Goal: Task Accomplishment & Management: Use online tool/utility

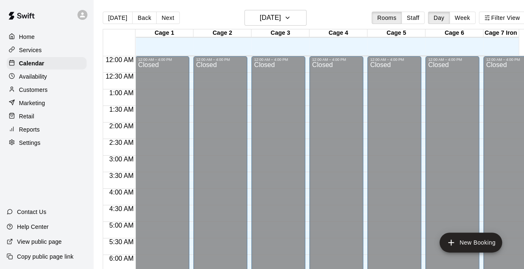
scroll to position [574, 0]
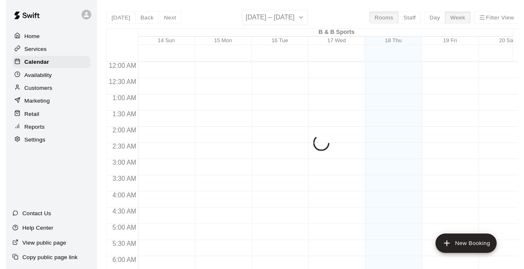
scroll to position [532, 0]
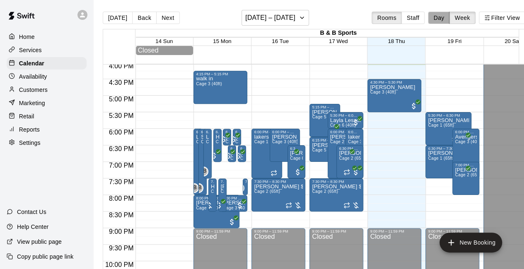
click at [442, 18] on button "Day" at bounding box center [439, 18] width 22 height 12
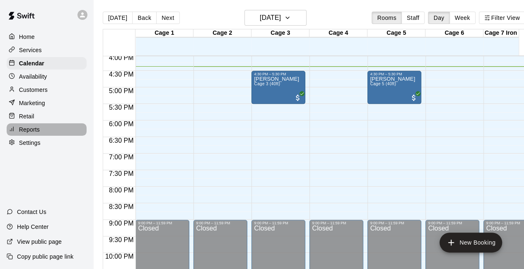
click at [41, 134] on div "Reports" at bounding box center [47, 129] width 80 height 12
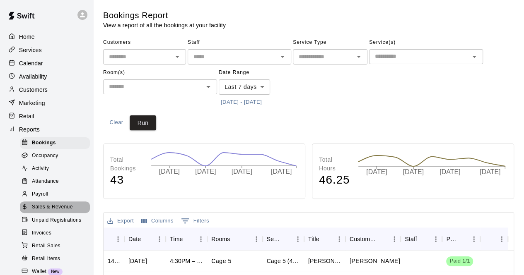
click at [55, 212] on span "Sales & Revenue" at bounding box center [52, 207] width 41 height 8
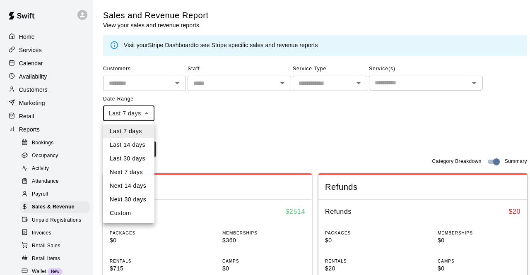
click at [139, 216] on li "Custom" at bounding box center [128, 214] width 51 height 14
type input "******"
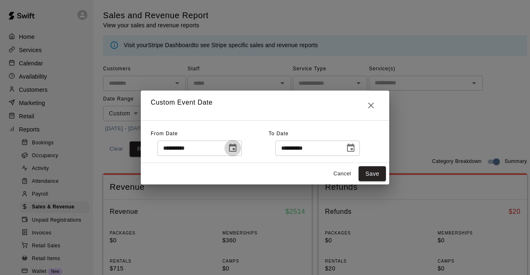
click at [236, 151] on icon "Choose date, selected date is Sep 11, 2025" at bounding box center [232, 148] width 7 height 8
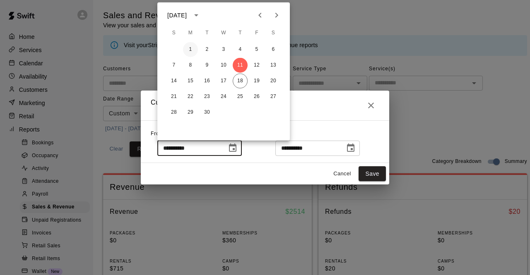
click at [190, 52] on button "1" at bounding box center [190, 49] width 15 height 15
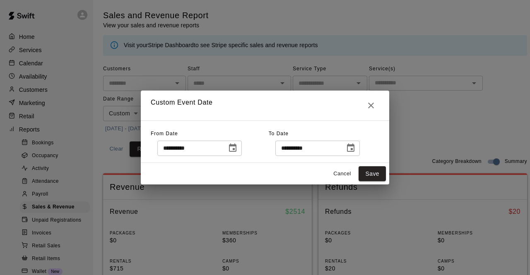
type input "**********"
click at [378, 174] on button "Save" at bounding box center [372, 173] width 27 height 15
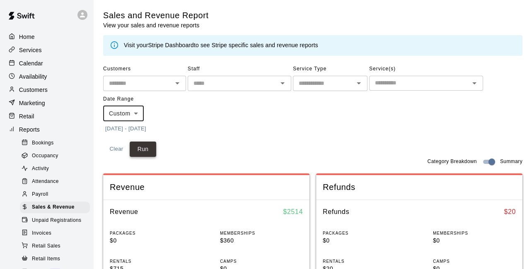
click at [146, 147] on button "Run" at bounding box center [143, 149] width 27 height 15
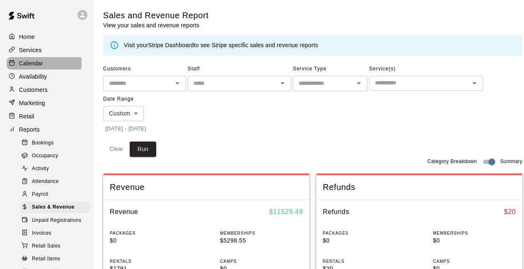
click at [42, 64] on p "Calendar" at bounding box center [31, 63] width 24 height 8
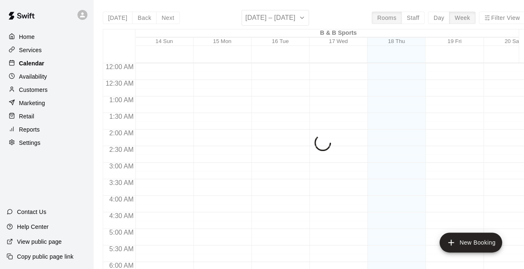
scroll to position [540, 0]
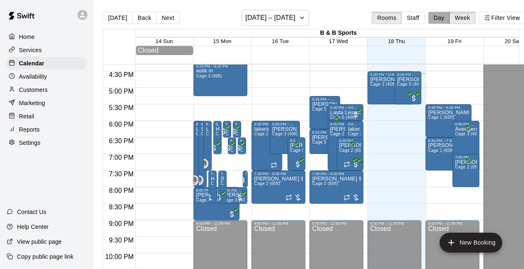
click at [444, 17] on button "Day" at bounding box center [439, 18] width 22 height 12
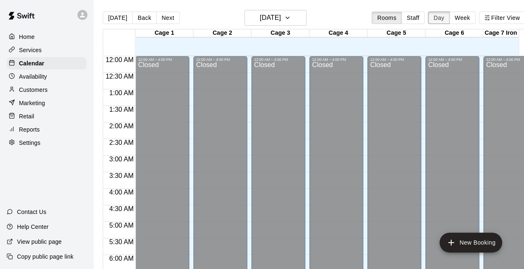
scroll to position [549, 0]
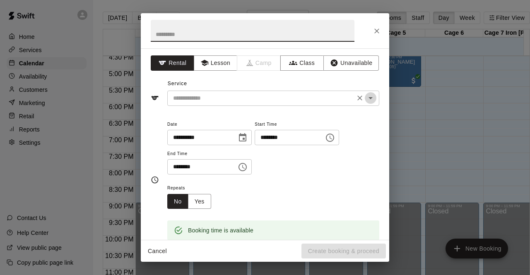
click at [367, 97] on icon "Open" at bounding box center [371, 98] width 10 height 10
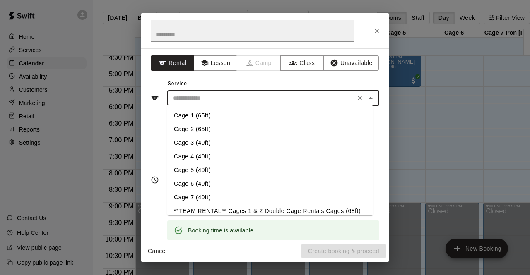
click at [218, 115] on li "Cage 1 (65ft)" at bounding box center [270, 116] width 206 height 14
type input "**********"
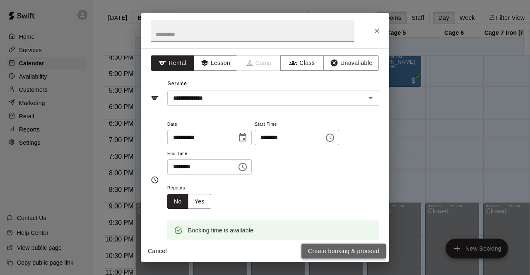
click at [327, 251] on button "Create booking & proceed" at bounding box center [343, 251] width 84 height 15
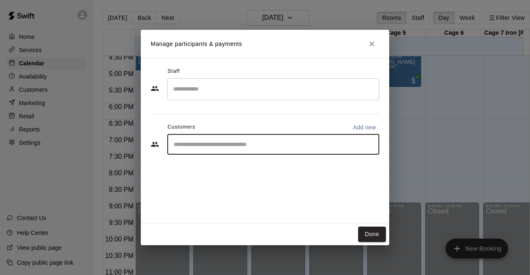
click at [190, 145] on input "Start typing to search customers..." at bounding box center [273, 144] width 205 height 8
type input "***"
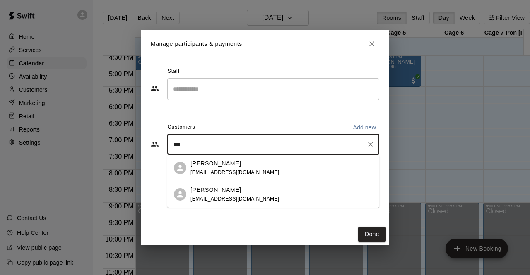
click at [222, 169] on div "Ignacio Zavala ignaciozavala90@gmail.com" at bounding box center [234, 168] width 89 height 18
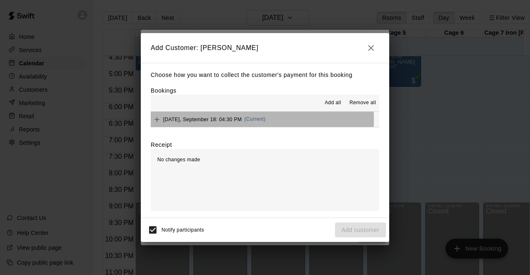
click at [212, 120] on span "Thursday, September 18: 04:30 PM" at bounding box center [202, 119] width 79 height 6
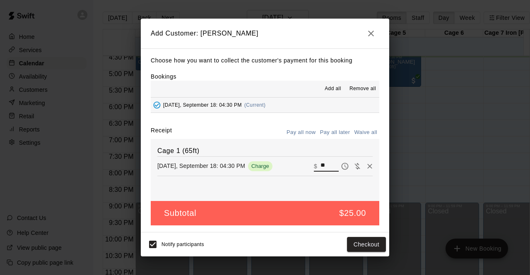
click at [320, 164] on input "**" at bounding box center [329, 166] width 18 height 11
type input "**"
click at [361, 246] on button "Checkout" at bounding box center [366, 244] width 39 height 15
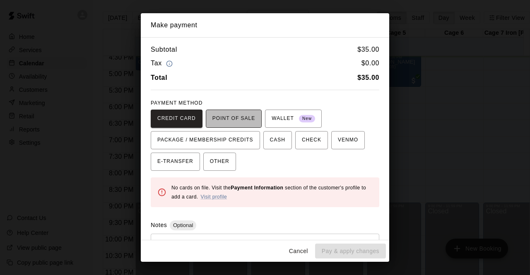
click at [226, 110] on button "POINT OF SALE" at bounding box center [234, 119] width 56 height 18
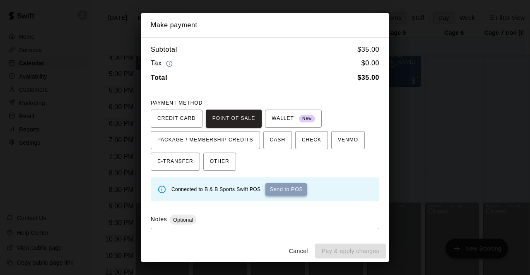
click at [287, 191] on button "Send to POS" at bounding box center [285, 189] width 41 height 12
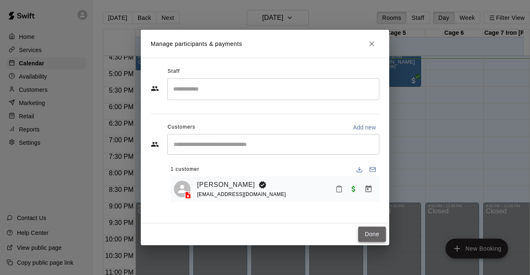
click at [372, 234] on button "Done" at bounding box center [372, 234] width 28 height 15
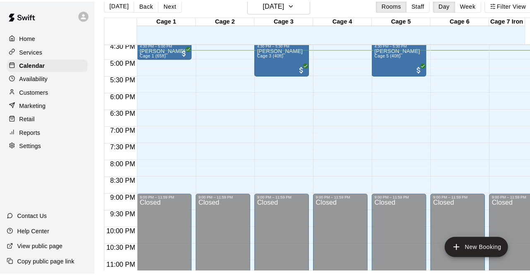
scroll to position [0, 0]
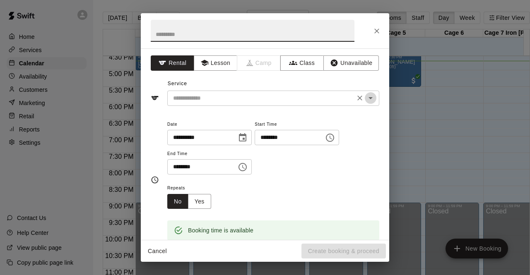
click at [366, 100] on icon "Open" at bounding box center [371, 98] width 10 height 10
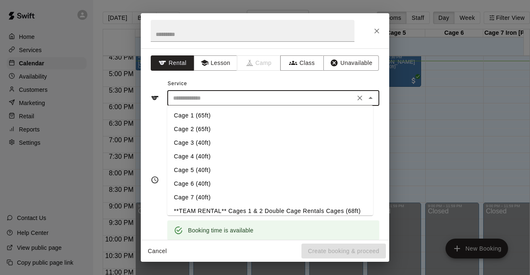
click at [208, 184] on li "Cage 6 (40ft)" at bounding box center [270, 184] width 206 height 14
type input "**********"
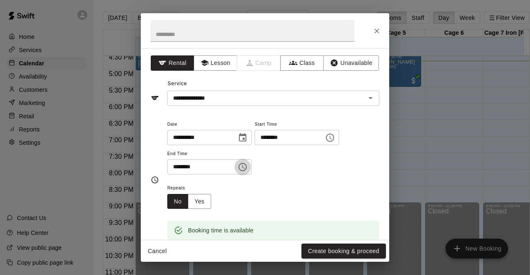
click at [248, 169] on icon "Choose time, selected time is 5:15 PM" at bounding box center [243, 167] width 10 height 10
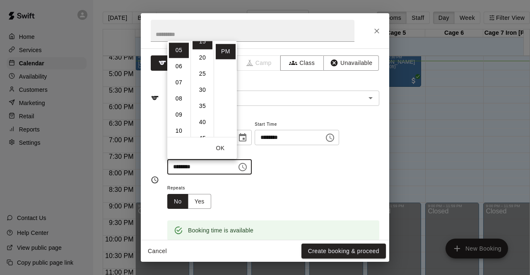
scroll to position [65, 0]
click at [203, 130] on li "45" at bounding box center [203, 130] width 20 height 15
type input "********"
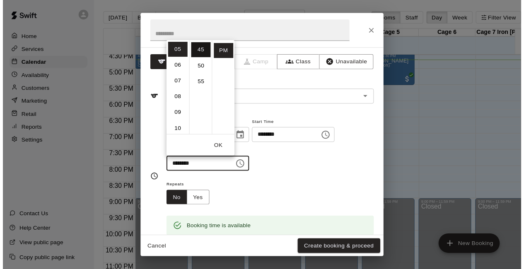
scroll to position [145, 0]
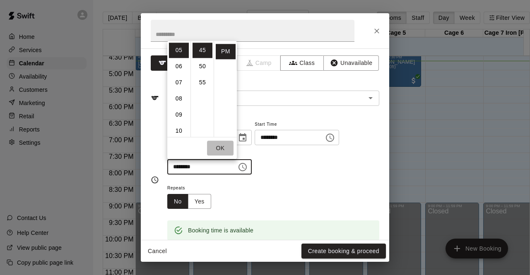
click at [222, 148] on button "OK" at bounding box center [220, 148] width 27 height 15
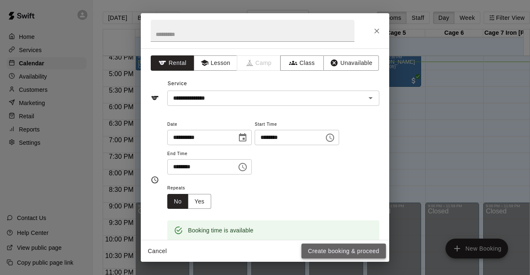
click at [338, 251] on button "Create booking & proceed" at bounding box center [343, 251] width 84 height 15
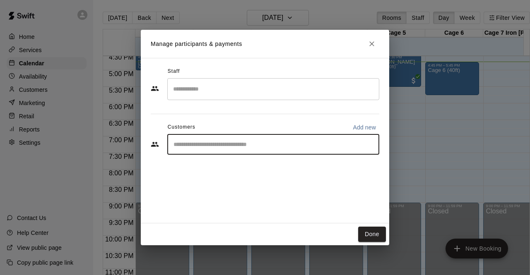
click at [191, 144] on input "Start typing to search customers..." at bounding box center [273, 144] width 205 height 8
type input "***"
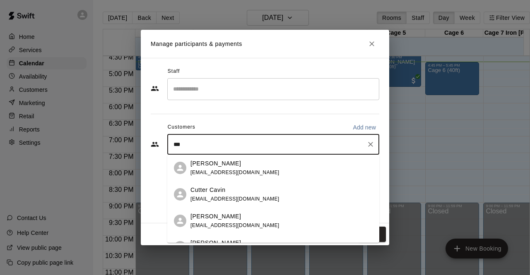
click at [229, 166] on div "Juan Avila" at bounding box center [234, 163] width 89 height 9
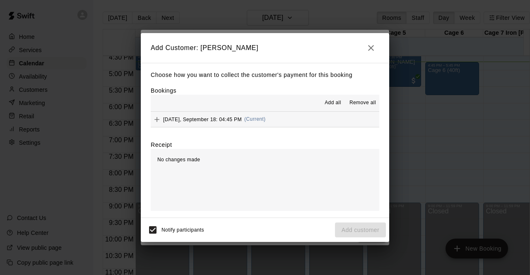
click at [212, 118] on span "Thursday, September 18: 04:45 PM" at bounding box center [202, 119] width 79 height 6
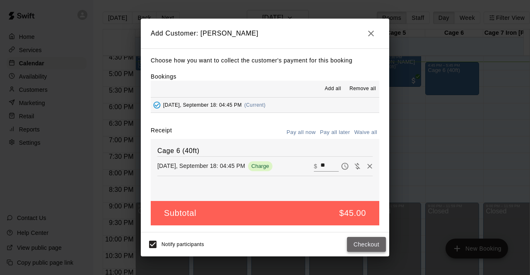
click at [366, 245] on button "Checkout" at bounding box center [366, 244] width 39 height 15
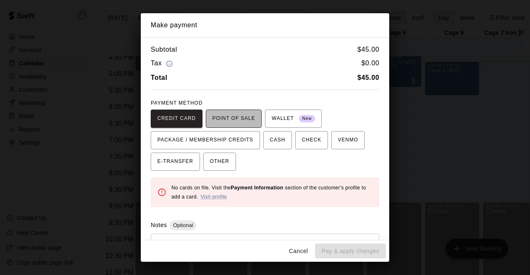
click at [239, 120] on span "POINT OF SALE" at bounding box center [233, 118] width 43 height 13
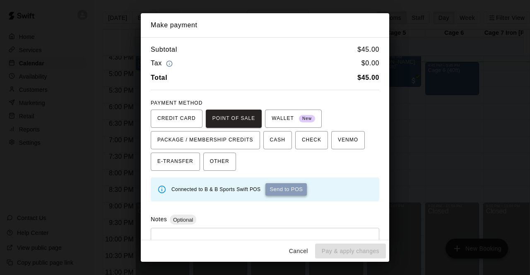
click at [282, 189] on button "Send to POS" at bounding box center [285, 189] width 41 height 12
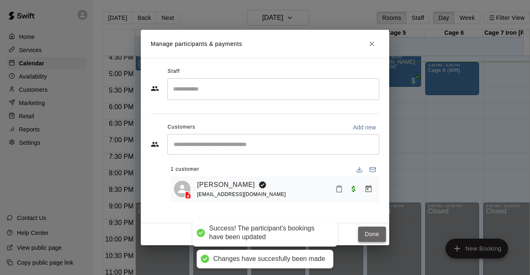
click at [375, 236] on button "Done" at bounding box center [372, 234] width 28 height 15
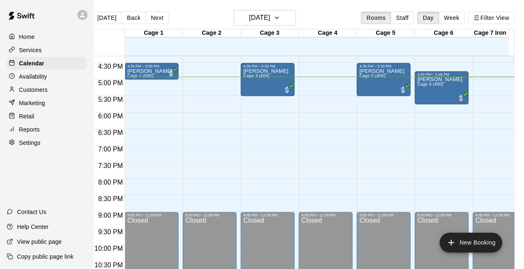
scroll to position [532, 0]
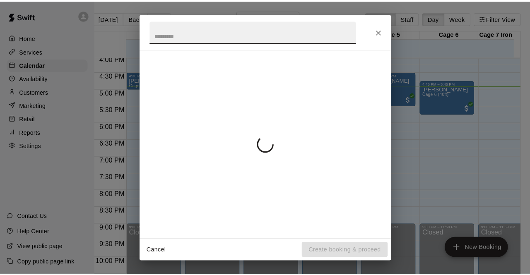
scroll to position [0, 10]
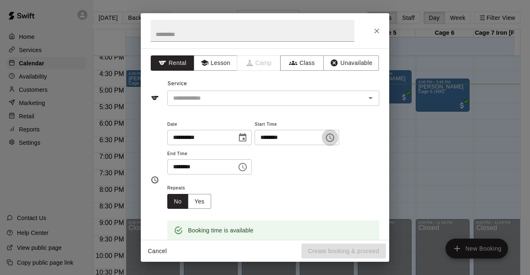
click at [335, 139] on icon "Choose time, selected time is 4:45 PM" at bounding box center [330, 138] width 10 height 10
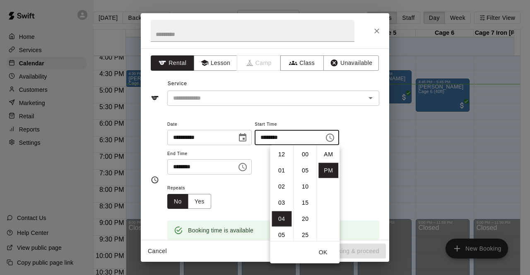
scroll to position [15, 0]
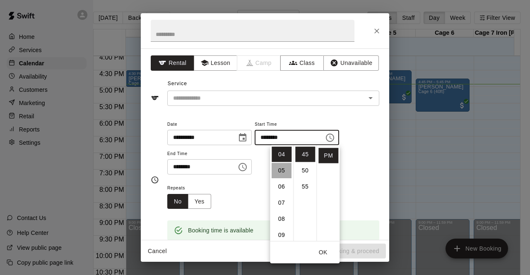
click at [277, 173] on li "05" at bounding box center [282, 170] width 20 height 15
click at [300, 156] on li "00" at bounding box center [305, 154] width 20 height 15
type input "********"
click at [248, 166] on icon "Choose time, selected time is 5:15 PM" at bounding box center [243, 167] width 10 height 10
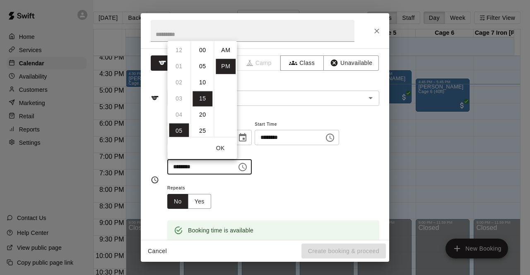
scroll to position [15, 0]
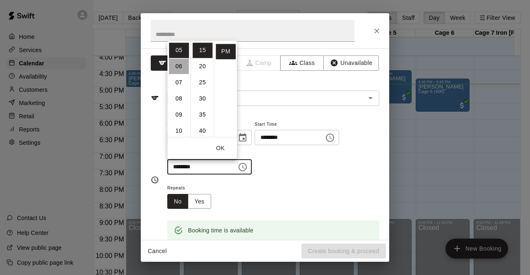
click at [178, 67] on li "06" at bounding box center [179, 66] width 20 height 15
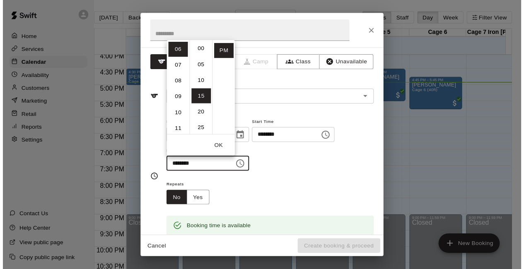
scroll to position [0, 0]
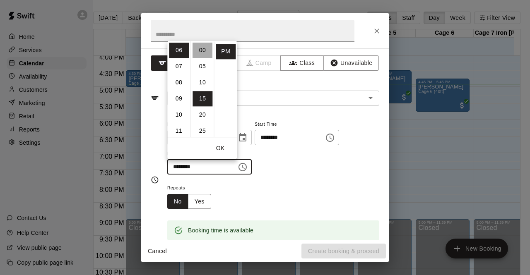
click at [200, 49] on li "00" at bounding box center [203, 50] width 20 height 15
type input "********"
click at [223, 152] on button "OK" at bounding box center [220, 148] width 27 height 15
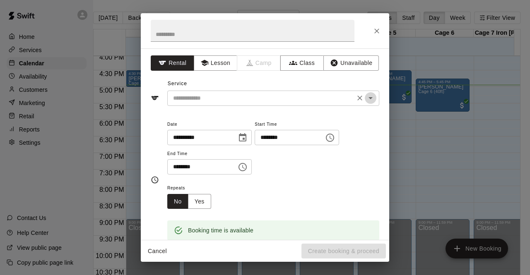
click at [366, 99] on icon "Open" at bounding box center [371, 98] width 10 height 10
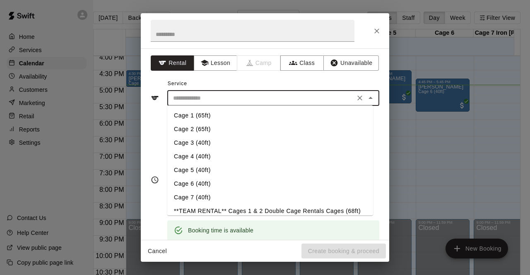
click at [209, 159] on li "Cage 4 (40ft)" at bounding box center [270, 157] width 206 height 14
type input "**********"
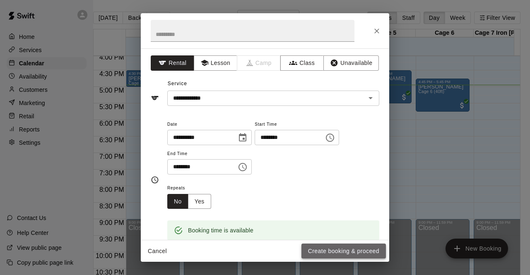
click at [317, 246] on button "Create booking & proceed" at bounding box center [343, 251] width 84 height 15
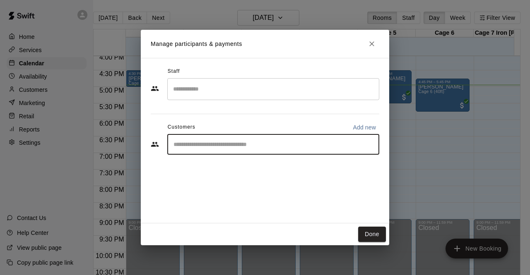
click at [184, 145] on input "Start typing to search customers..." at bounding box center [273, 144] width 205 height 8
type input "***"
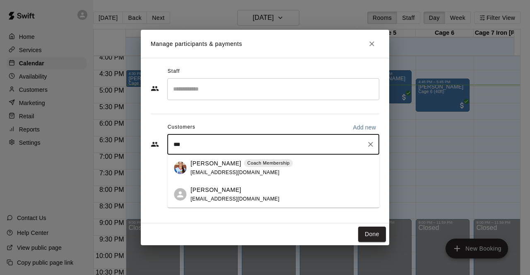
click at [205, 164] on p "[PERSON_NAME]" at bounding box center [215, 163] width 51 height 9
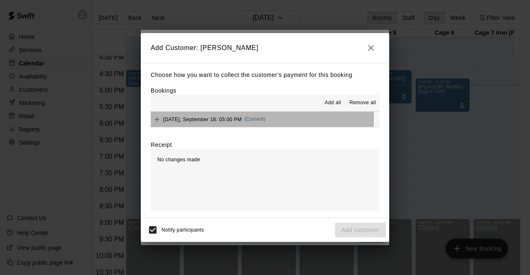
click at [227, 120] on span "[DATE], September 18: 05:00 PM" at bounding box center [202, 119] width 79 height 6
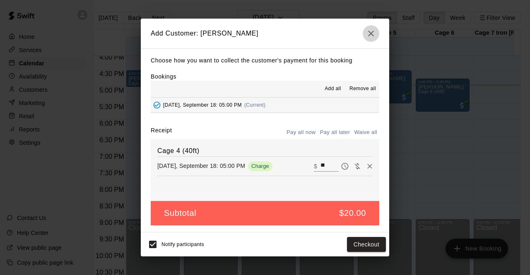
click at [370, 35] on icon "button" at bounding box center [371, 34] width 10 height 10
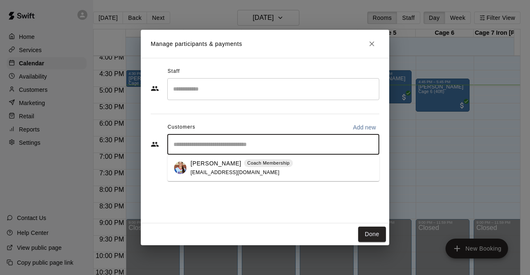
click at [214, 145] on input "Start typing to search customers..." at bounding box center [273, 144] width 205 height 8
click at [210, 172] on span "[EMAIL_ADDRESS][DOMAIN_NAME]" at bounding box center [234, 173] width 89 height 6
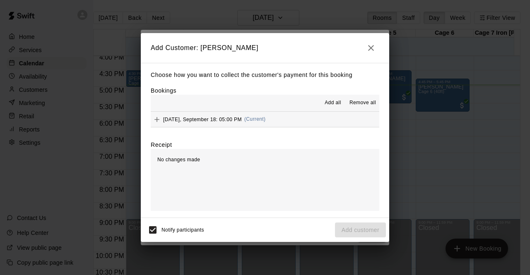
click at [229, 123] on div "[DATE], September 18: 05:00 PM (Current)" at bounding box center [208, 119] width 115 height 12
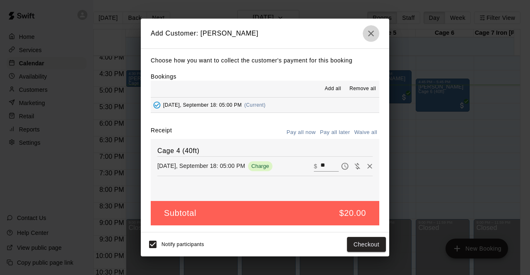
click at [369, 31] on icon "button" at bounding box center [371, 34] width 6 height 6
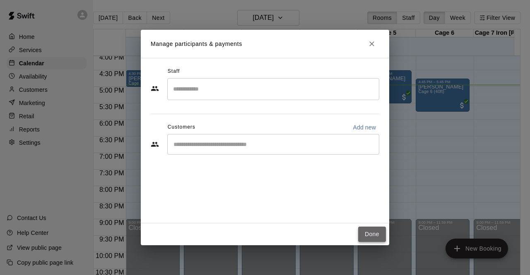
click at [374, 236] on button "Done" at bounding box center [372, 234] width 28 height 15
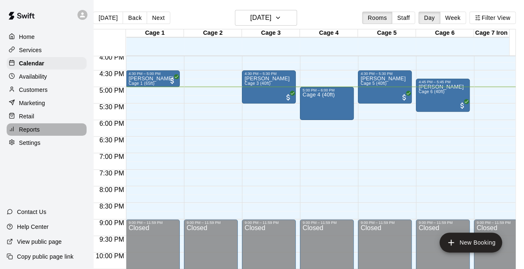
click at [42, 133] on div "Reports" at bounding box center [47, 129] width 80 height 12
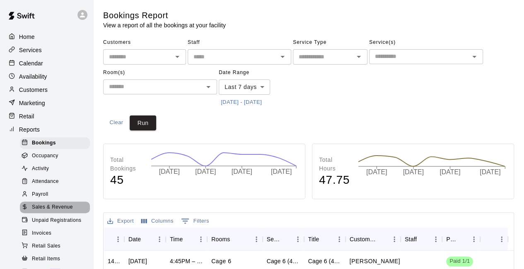
click at [65, 212] on span "Sales & Revenue" at bounding box center [52, 207] width 41 height 8
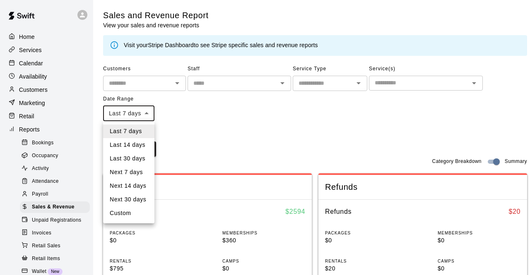
click at [135, 214] on li "Custom" at bounding box center [128, 214] width 51 height 14
type input "******"
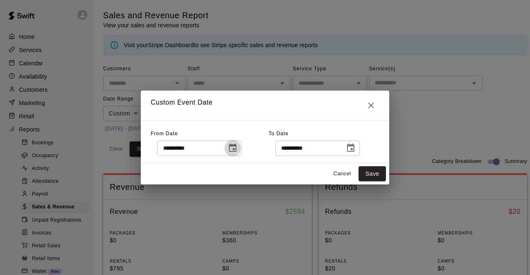
click at [236, 149] on icon "Choose date, selected date is Sep 11, 2025" at bounding box center [232, 148] width 7 height 8
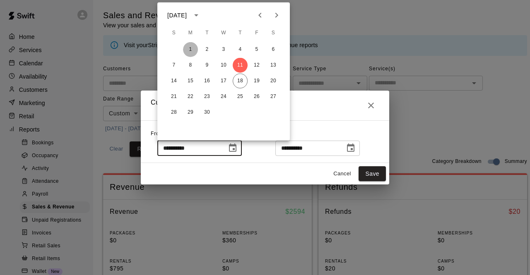
click at [192, 49] on button "1" at bounding box center [190, 49] width 15 height 15
type input "**********"
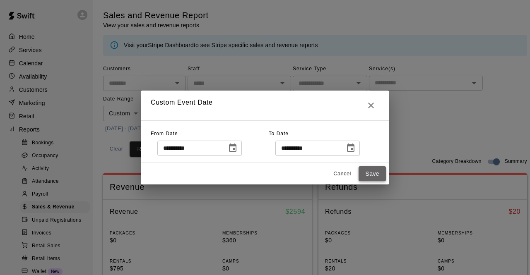
click at [378, 174] on button "Save" at bounding box center [372, 173] width 27 height 15
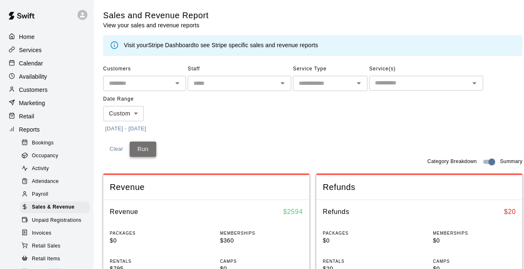
click at [142, 147] on button "Run" at bounding box center [143, 149] width 27 height 15
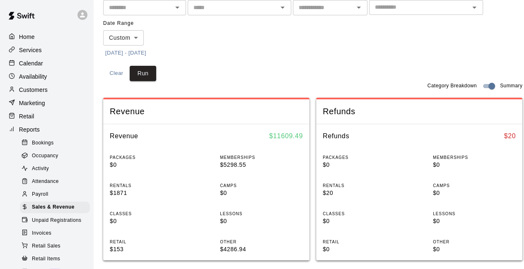
scroll to position [83, 0]
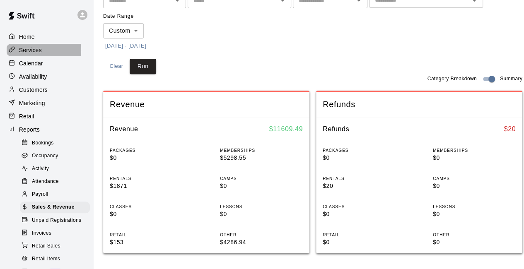
click at [41, 51] on p "Services" at bounding box center [30, 50] width 23 height 8
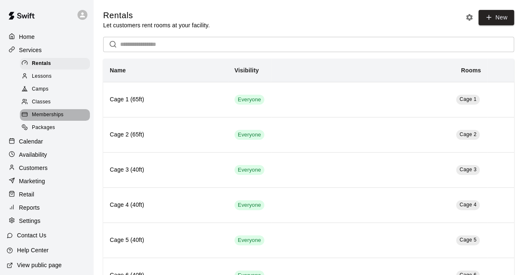
click at [58, 118] on span "Memberships" at bounding box center [47, 115] width 31 height 8
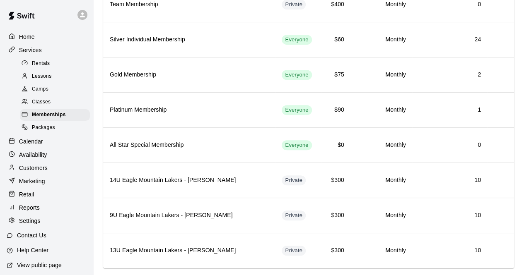
scroll to position [176, 0]
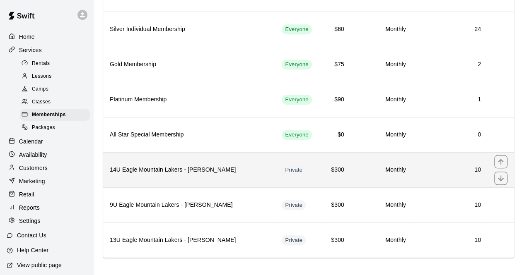
click at [239, 171] on th "14U Eagle Mountain Lakers - [PERSON_NAME]" at bounding box center [189, 169] width 172 height 35
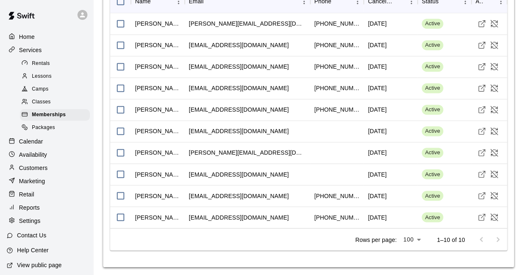
scroll to position [606, 0]
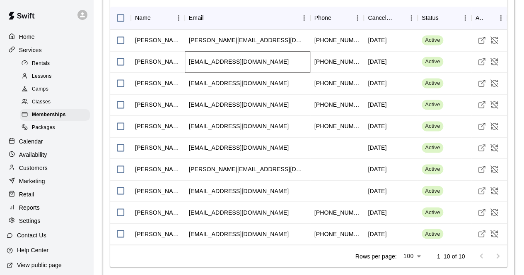
click at [267, 61] on div "rich_tidwell@yahoo.com" at bounding box center [247, 62] width 125 height 22
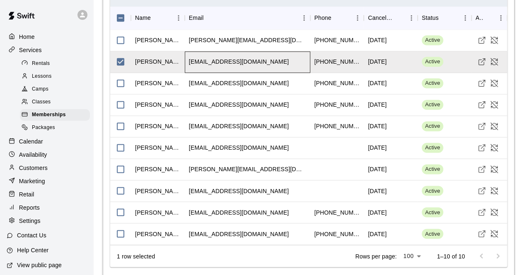
click at [267, 61] on div "rich_tidwell@yahoo.com" at bounding box center [247, 62] width 125 height 22
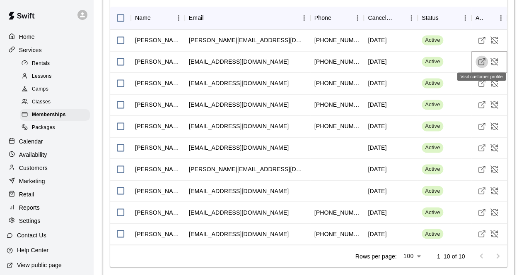
click at [482, 59] on line "Visit customer profile" at bounding box center [483, 61] width 4 height 4
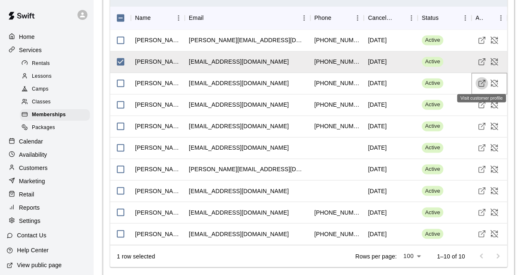
click at [482, 81] on line "Visit customer profile" at bounding box center [483, 82] width 4 height 4
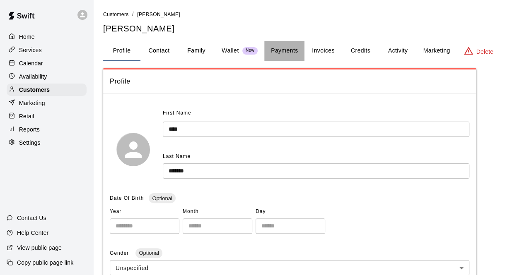
click at [287, 46] on button "Payments" at bounding box center [284, 51] width 40 height 20
click at [287, 52] on button "Payments" at bounding box center [284, 51] width 40 height 20
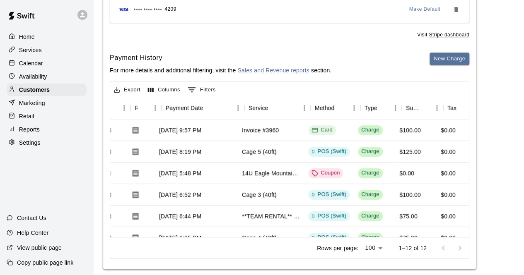
scroll to position [0, 66]
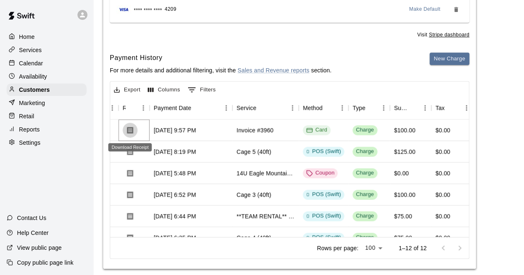
click at [131, 130] on icon "Download Receipt" at bounding box center [130, 130] width 6 height 7
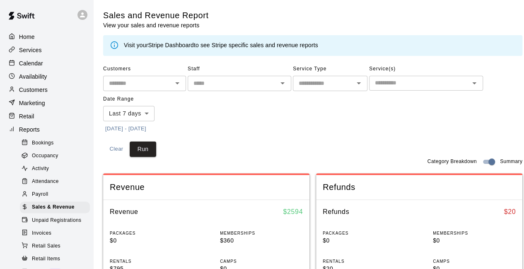
click at [47, 53] on div "Services" at bounding box center [47, 50] width 80 height 12
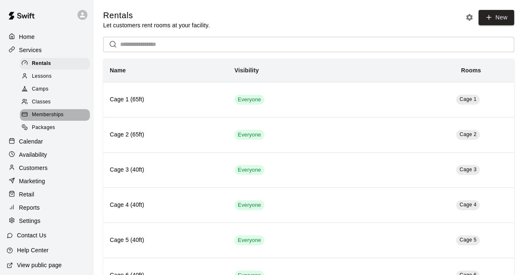
click at [66, 119] on div "Memberships" at bounding box center [55, 115] width 70 height 12
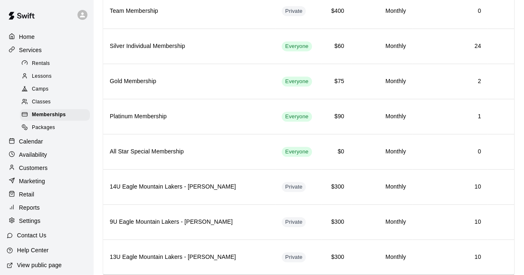
scroll to position [166, 0]
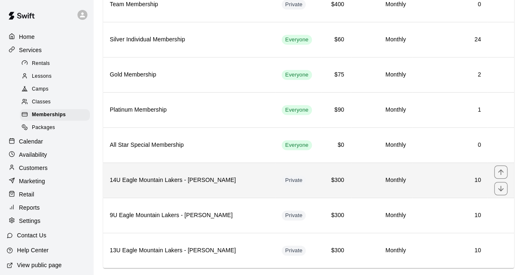
click at [325, 173] on td "$300" at bounding box center [335, 180] width 29 height 35
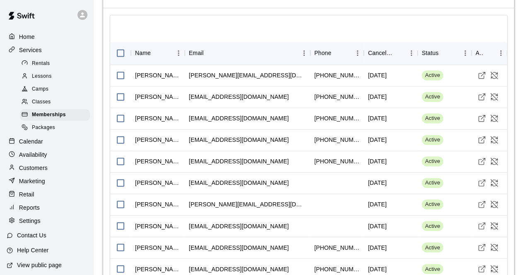
scroll to position [580, 0]
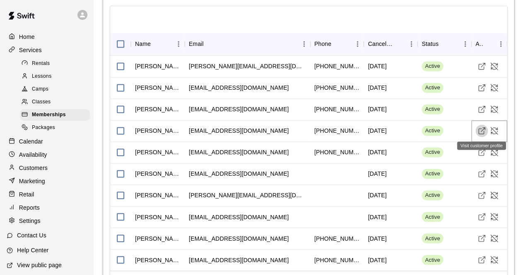
click at [481, 129] on icon "Visit customer profile" at bounding box center [481, 131] width 8 height 8
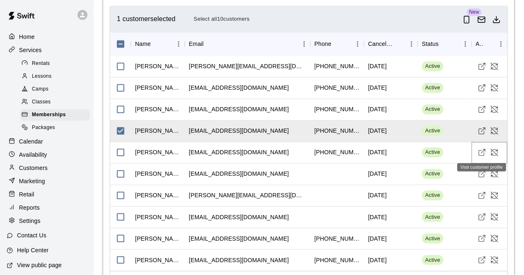
click at [482, 150] on line "Visit customer profile" at bounding box center [483, 151] width 4 height 4
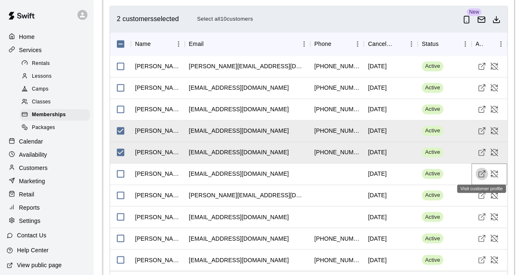
click at [480, 171] on icon "Visit customer profile" at bounding box center [481, 174] width 8 height 8
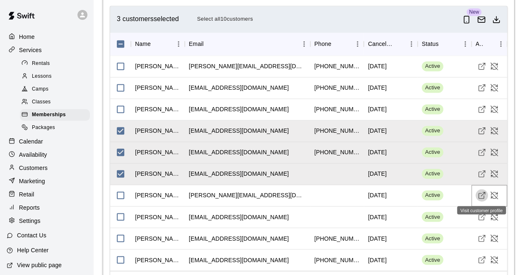
click at [481, 193] on line "Visit customer profile" at bounding box center [483, 195] width 4 height 4
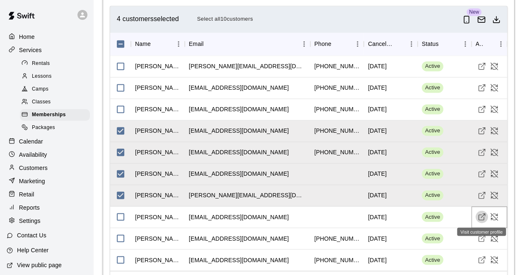
click at [481, 217] on icon "Visit customer profile" at bounding box center [481, 217] width 8 height 8
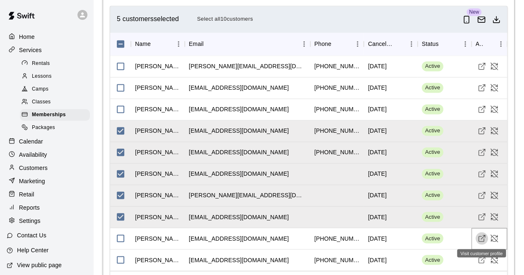
click at [482, 237] on line "Visit customer profile" at bounding box center [483, 238] width 4 height 4
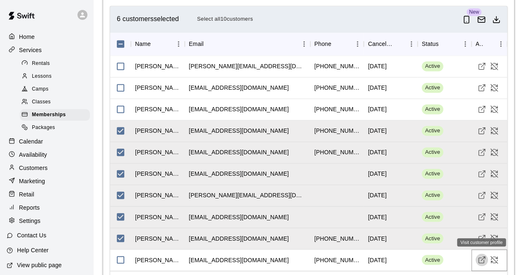
click at [482, 257] on icon "Visit customer profile" at bounding box center [481, 260] width 8 height 8
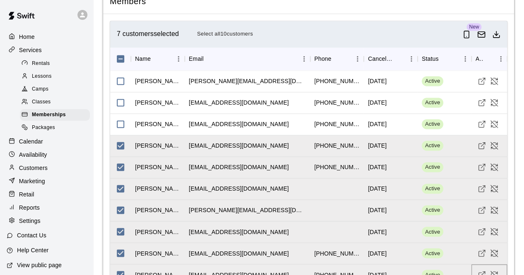
scroll to position [556, 0]
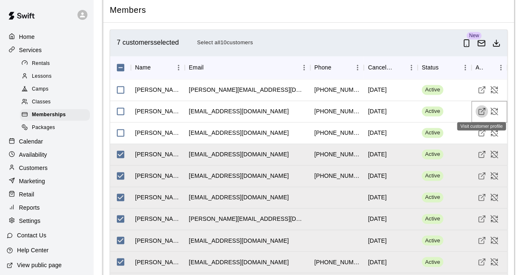
click at [479, 110] on icon "Visit customer profile" at bounding box center [481, 111] width 8 height 8
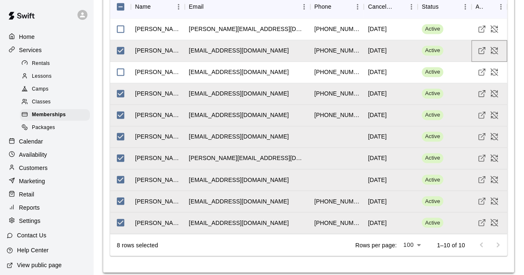
scroll to position [622, 0]
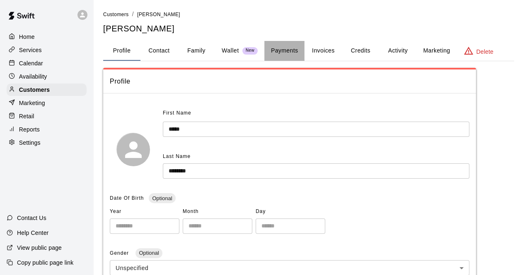
click at [289, 49] on button "Payments" at bounding box center [284, 51] width 40 height 20
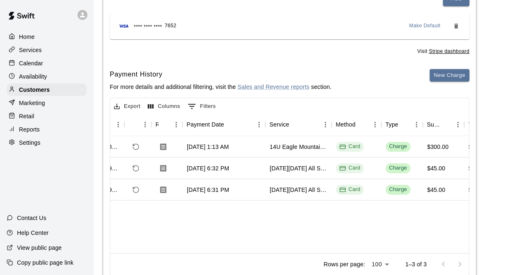
scroll to position [0, 50]
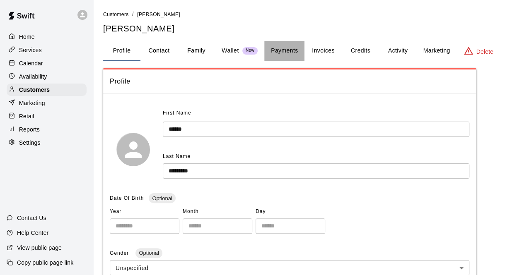
click at [287, 47] on button "Payments" at bounding box center [284, 51] width 40 height 20
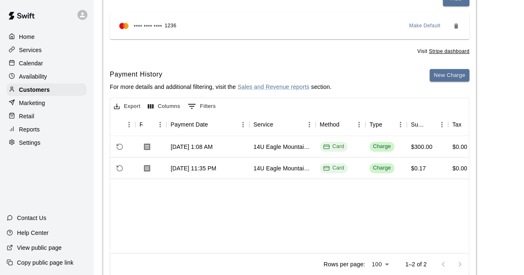
scroll to position [0, 50]
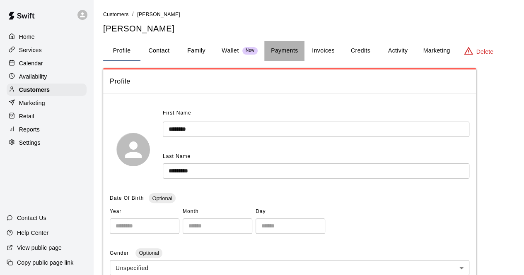
click at [287, 50] on button "Payments" at bounding box center [284, 51] width 40 height 20
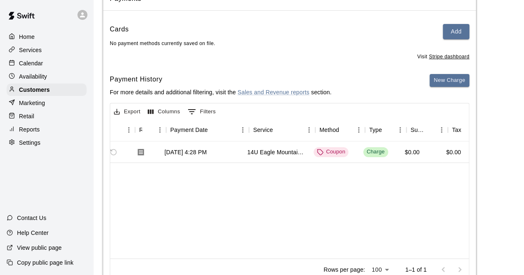
scroll to position [0, 50]
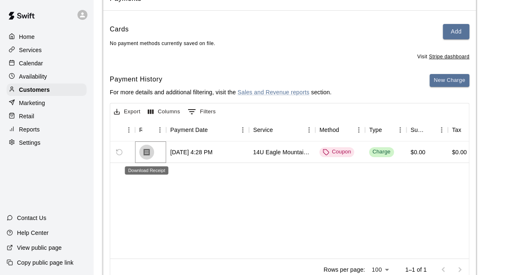
click at [146, 156] on icon "Download Receipt" at bounding box center [147, 152] width 6 height 7
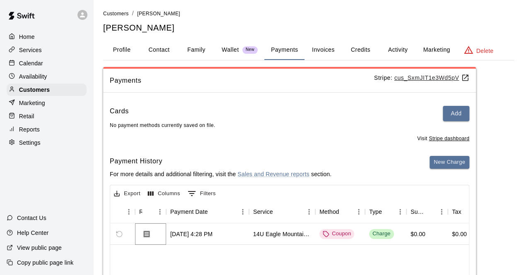
scroll to position [0, 0]
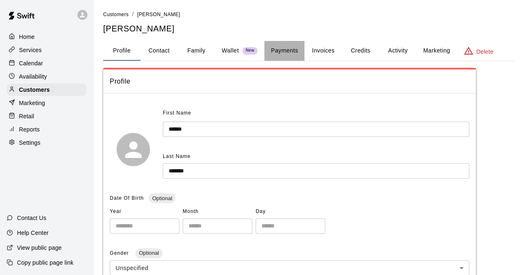
click at [283, 51] on button "Payments" at bounding box center [284, 51] width 40 height 20
click at [284, 51] on button "Payments" at bounding box center [284, 51] width 40 height 20
click at [286, 49] on button "Payments" at bounding box center [284, 51] width 40 height 20
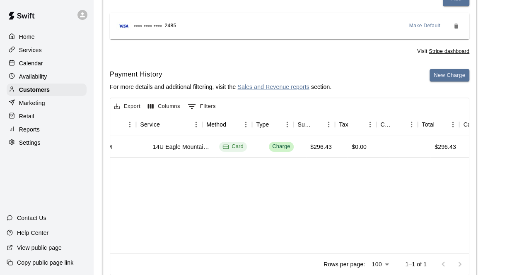
scroll to position [0, 166]
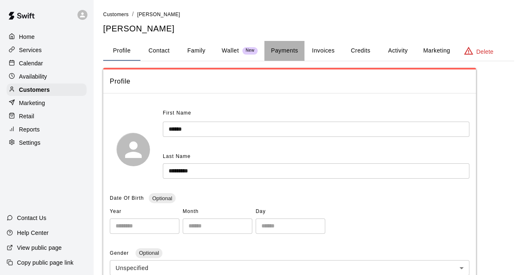
click at [285, 48] on button "Payments" at bounding box center [284, 51] width 40 height 20
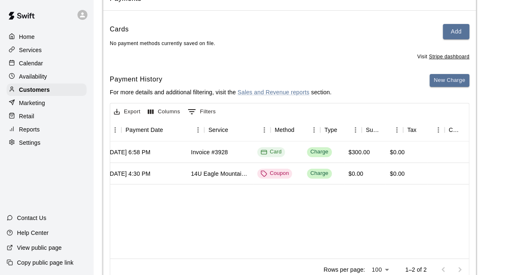
scroll to position [0, 116]
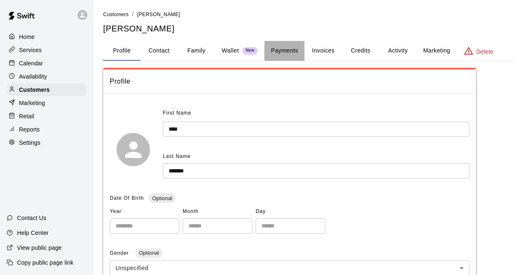
click at [288, 49] on button "Payments" at bounding box center [284, 51] width 40 height 20
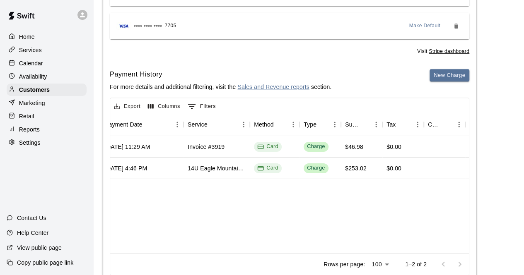
scroll to position [0, 133]
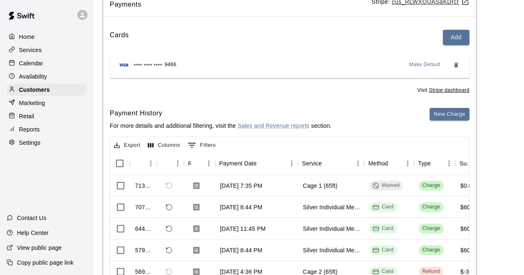
scroll to position [0, 1]
click at [48, 51] on div "Services" at bounding box center [47, 50] width 80 height 12
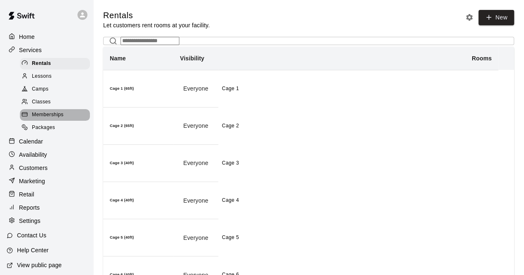
click at [64, 119] on div "Memberships" at bounding box center [55, 115] width 70 height 12
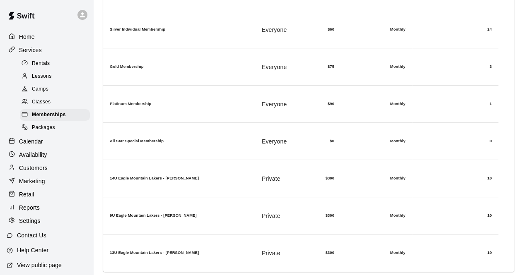
scroll to position [176, 0]
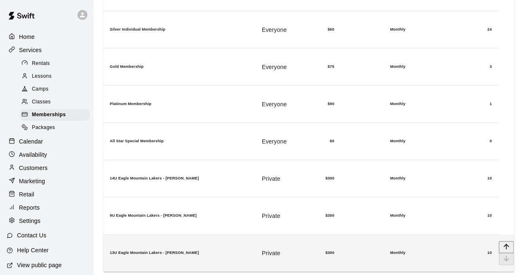
click at [341, 235] on td "$300" at bounding box center [324, 253] width 34 height 37
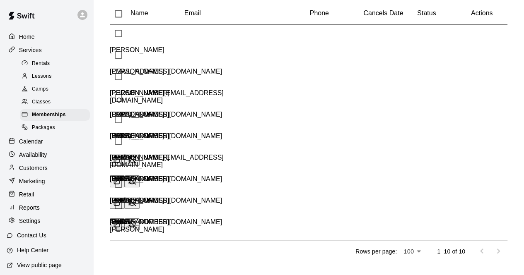
scroll to position [613, 0]
click at [120, 157] on line "Visit customer profile" at bounding box center [118, 159] width 4 height 4
click at [121, 177] on icon "Visit customer profile" at bounding box center [117, 181] width 8 height 8
click at [120, 200] on line "Visit customer profile" at bounding box center [118, 202] width 4 height 4
click at [121, 220] on icon "Visit customer profile" at bounding box center [117, 224] width 8 height 8
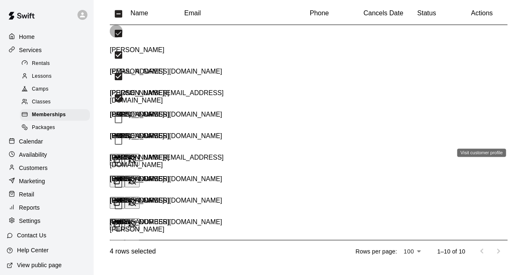
click at [120, 243] on line "Visit customer profile" at bounding box center [118, 245] width 4 height 4
click at [121, 263] on icon "Visit customer profile" at bounding box center [117, 267] width 8 height 8
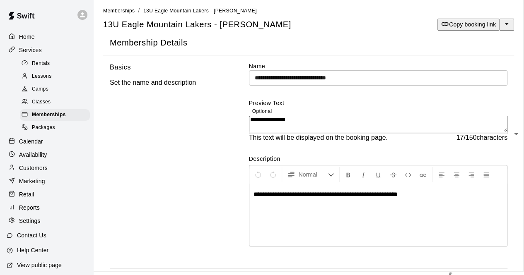
scroll to position [0, 0]
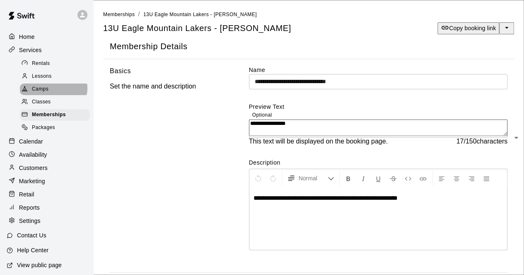
click at [53, 91] on div "Camps" at bounding box center [55, 90] width 70 height 12
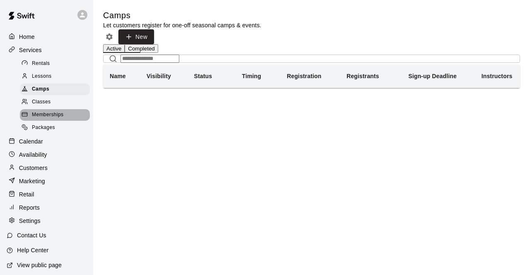
click at [59, 119] on span "Memberships" at bounding box center [47, 115] width 31 height 8
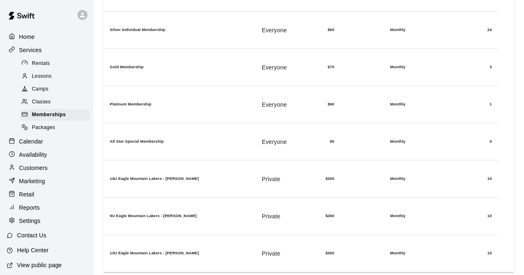
scroll to position [176, 0]
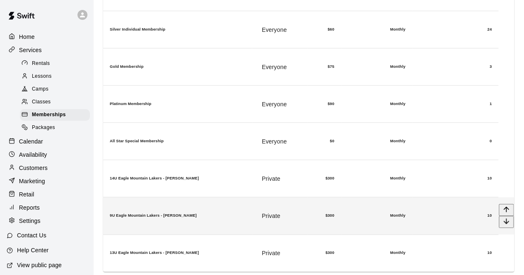
click at [412, 199] on td "10" at bounding box center [455, 216] width 86 height 37
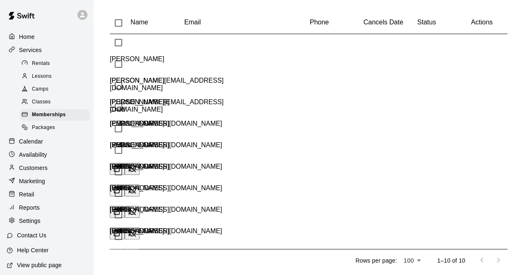
scroll to position [596, 0]
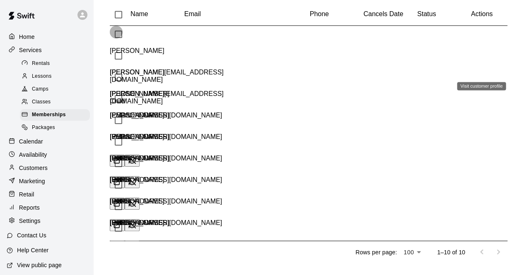
click at [121, 178] on icon "Visit customer profile" at bounding box center [117, 182] width 8 height 8
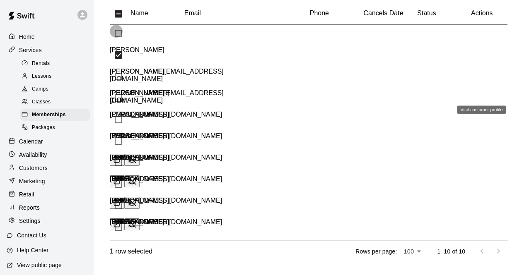
click at [121, 198] on icon "Visit customer profile" at bounding box center [117, 202] width 8 height 8
click at [121, 220] on icon "Visit customer profile" at bounding box center [117, 224] width 8 height 8
click at [121, 241] on icon "Visit customer profile" at bounding box center [117, 245] width 8 height 8
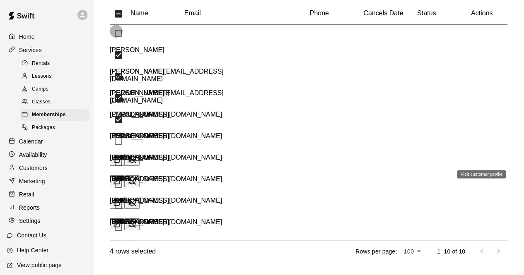
click at [120, 264] on line "Visit customer profile" at bounding box center [118, 266] width 4 height 4
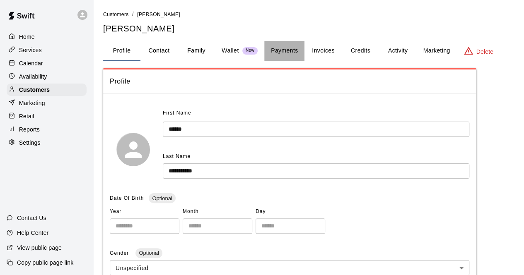
click at [279, 53] on button "Payments" at bounding box center [284, 51] width 40 height 20
click at [288, 52] on button "Payments" at bounding box center [284, 51] width 40 height 20
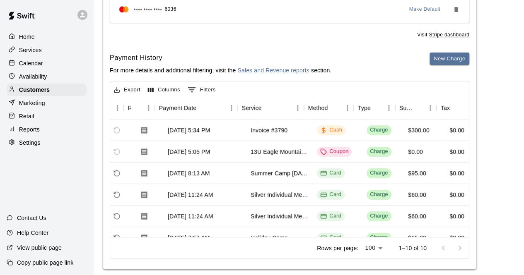
scroll to position [0, 66]
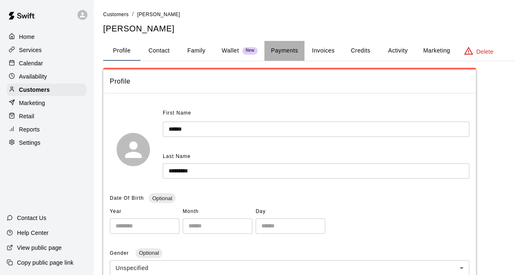
click at [281, 51] on button "Payments" at bounding box center [284, 51] width 40 height 20
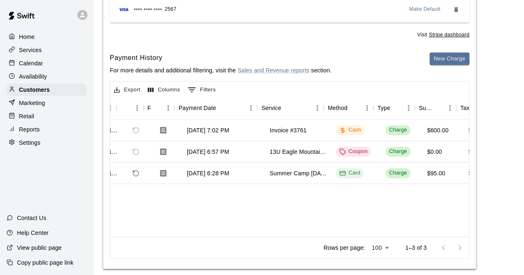
scroll to position [0, 50]
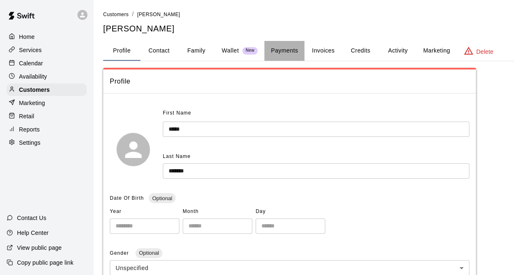
click at [282, 51] on button "Payments" at bounding box center [284, 51] width 40 height 20
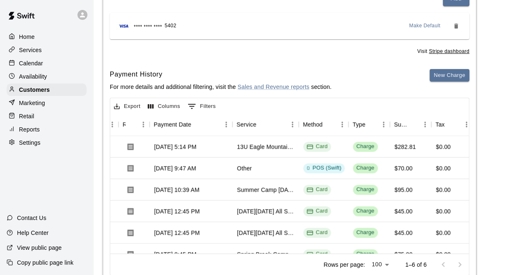
scroll to position [0, 66]
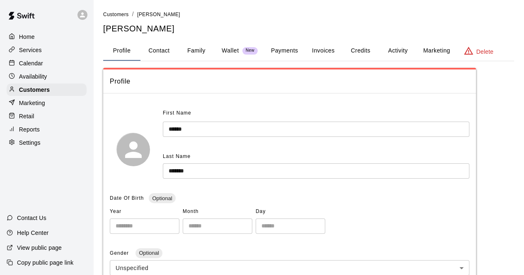
click at [282, 52] on button "Payments" at bounding box center [284, 51] width 40 height 20
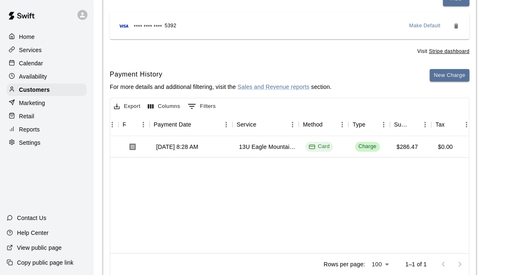
scroll to position [0, 66]
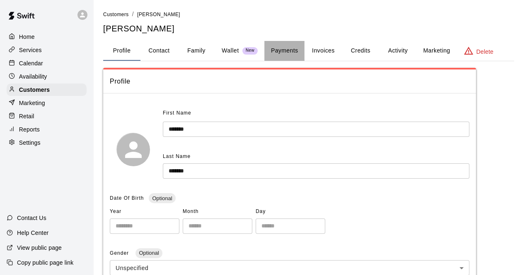
click at [285, 50] on button "Payments" at bounding box center [284, 51] width 40 height 20
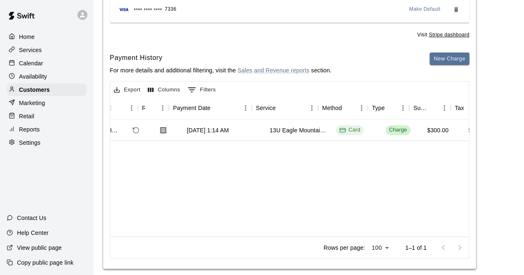
scroll to position [0, 50]
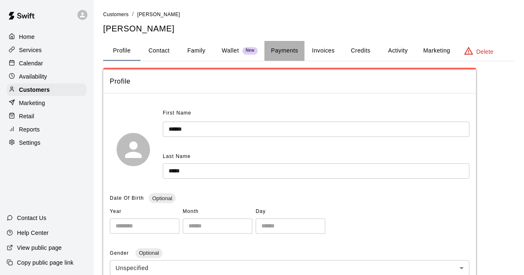
click at [284, 52] on button "Payments" at bounding box center [284, 51] width 40 height 20
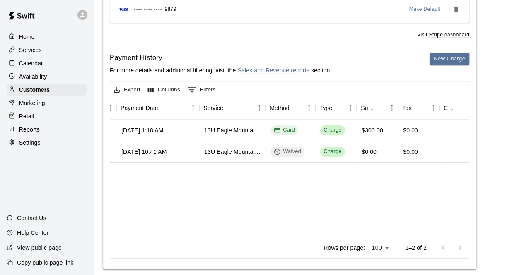
scroll to position [0, 99]
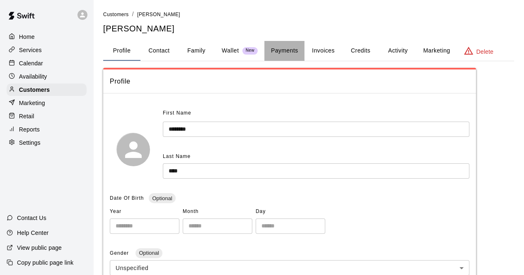
click at [283, 50] on button "Payments" at bounding box center [284, 51] width 40 height 20
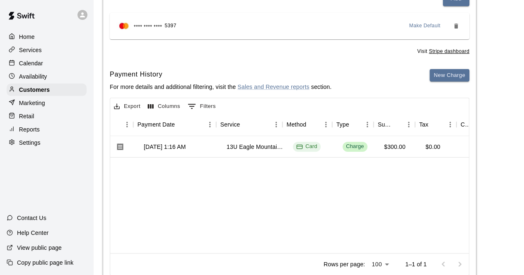
scroll to position [0, 83]
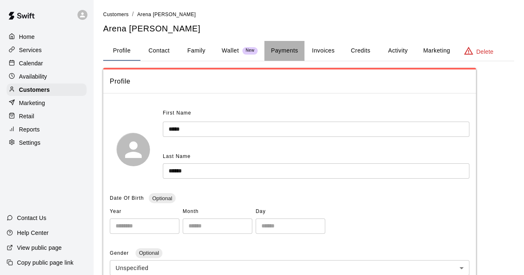
click at [282, 51] on button "Payments" at bounding box center [284, 51] width 40 height 20
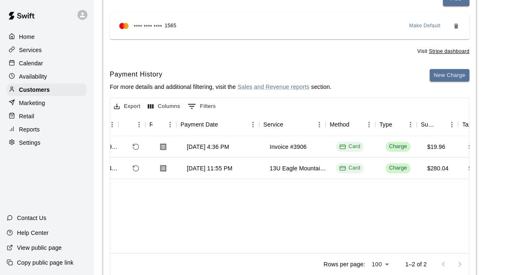
scroll to position [0, 50]
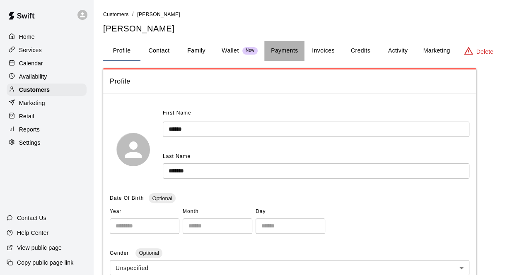
click at [282, 50] on button "Payments" at bounding box center [284, 51] width 40 height 20
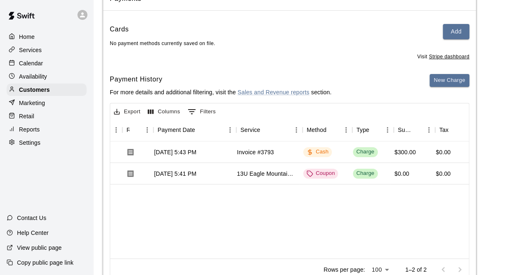
scroll to position [0, 66]
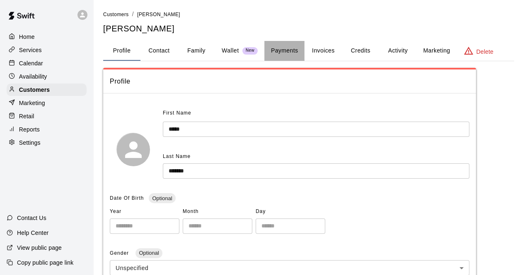
click at [285, 51] on button "Payments" at bounding box center [284, 51] width 40 height 20
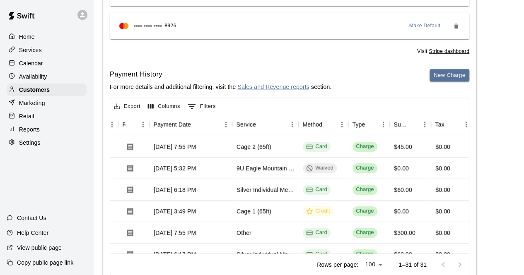
scroll to position [0, 83]
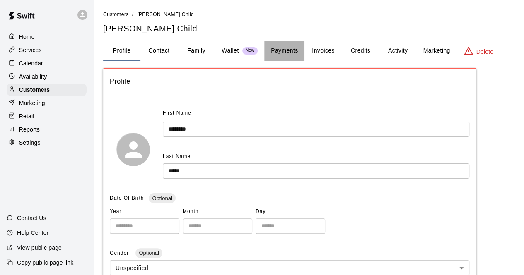
click at [284, 50] on button "Payments" at bounding box center [284, 51] width 40 height 20
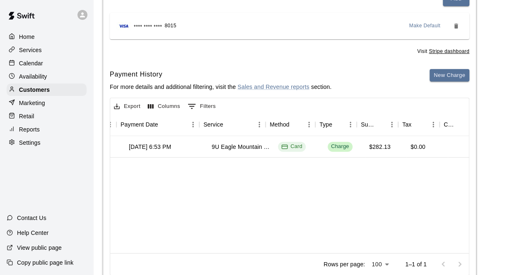
scroll to position [0, 99]
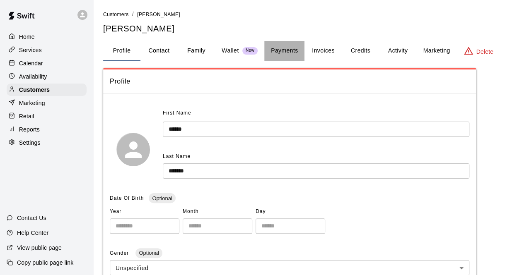
click at [286, 50] on button "Payments" at bounding box center [284, 51] width 40 height 20
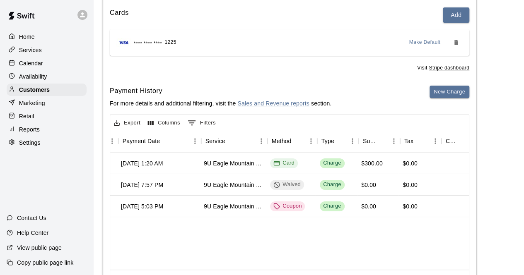
scroll to position [0, 116]
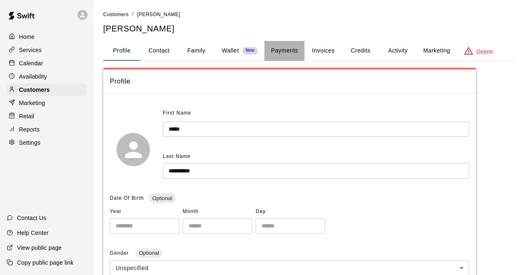
click at [286, 49] on button "Payments" at bounding box center [284, 51] width 40 height 20
click at [284, 51] on button "Payments" at bounding box center [284, 51] width 40 height 20
click at [286, 51] on button "Payments" at bounding box center [284, 51] width 40 height 20
click at [282, 49] on button "Payments" at bounding box center [284, 51] width 40 height 20
click at [281, 50] on button "Payments" at bounding box center [284, 51] width 40 height 20
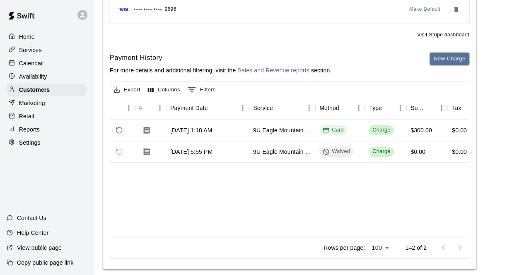
scroll to position [0, 66]
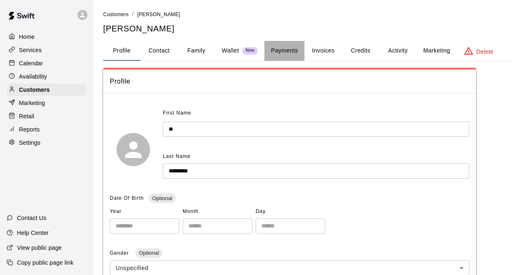
click at [286, 52] on button "Payments" at bounding box center [284, 51] width 40 height 20
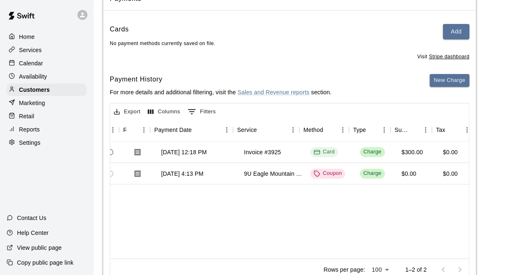
scroll to position [0, 66]
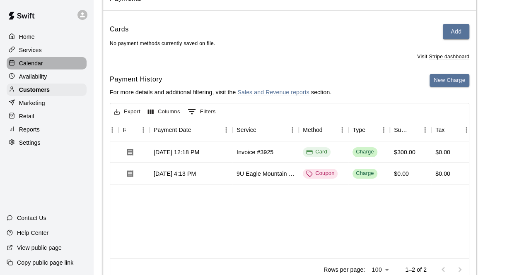
click at [47, 65] on div "Calendar" at bounding box center [47, 63] width 80 height 12
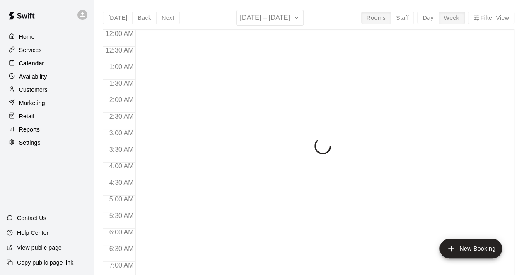
scroll to position [540, 0]
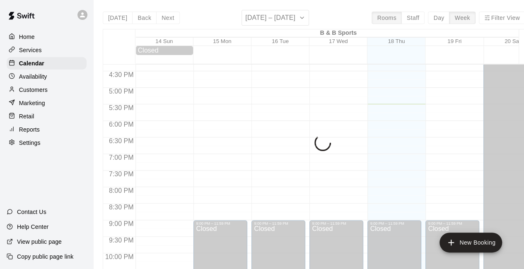
click at [47, 55] on div "Services" at bounding box center [47, 50] width 80 height 12
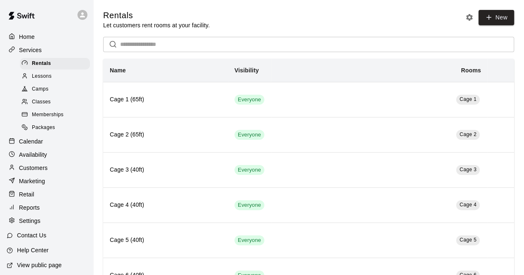
click at [64, 120] on div "Memberships" at bounding box center [55, 115] width 70 height 12
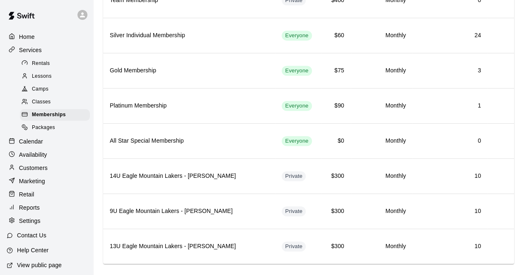
scroll to position [176, 0]
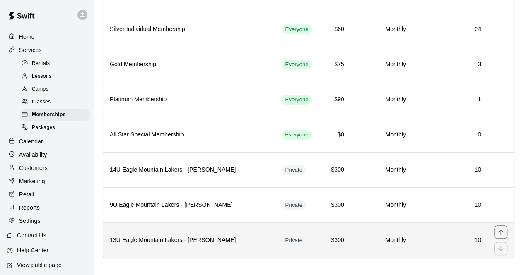
click at [423, 236] on h6 "10" at bounding box center [450, 240] width 62 height 9
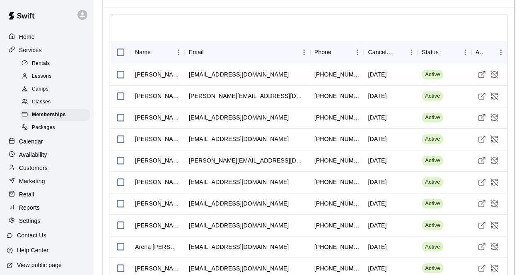
scroll to position [596, 0]
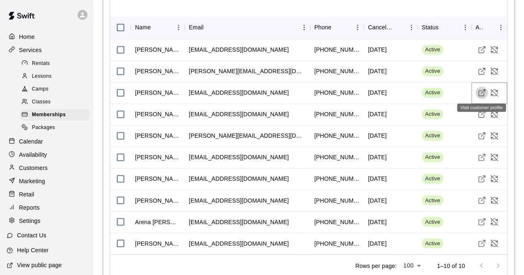
click at [482, 91] on line "Visit customer profile" at bounding box center [483, 92] width 4 height 4
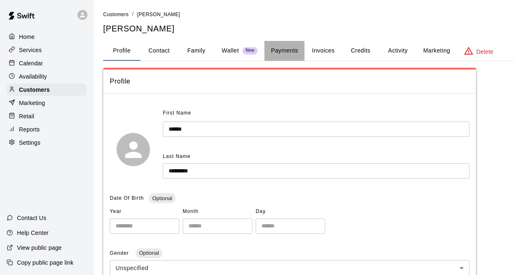
click at [283, 53] on button "Payments" at bounding box center [284, 51] width 40 height 20
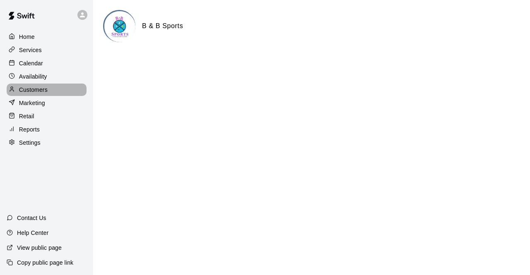
click at [43, 94] on p "Customers" at bounding box center [33, 90] width 29 height 8
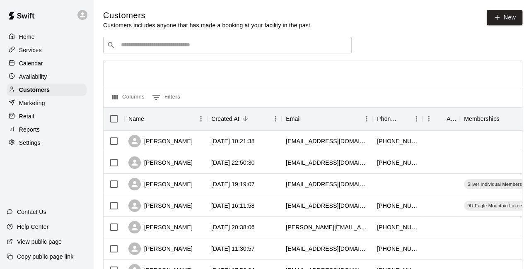
click at [43, 51] on div "Services" at bounding box center [47, 50] width 80 height 12
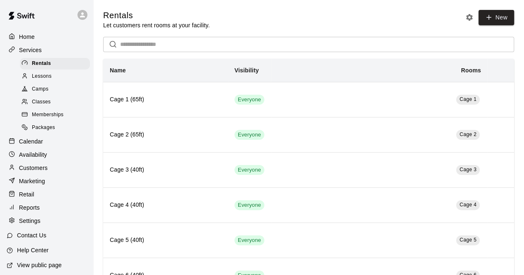
click at [63, 119] on span "Memberships" at bounding box center [47, 115] width 31 height 8
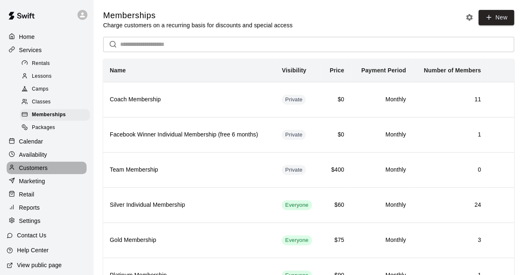
click at [55, 174] on div "Customers" at bounding box center [47, 168] width 80 height 12
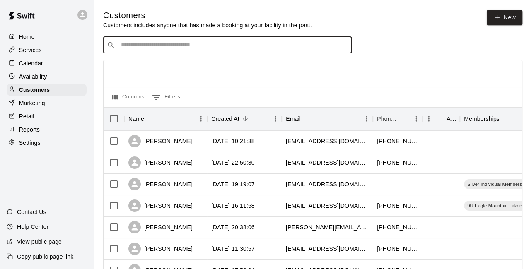
click at [131, 48] on input "Search customers by name or email" at bounding box center [232, 45] width 229 height 8
type input "*****"
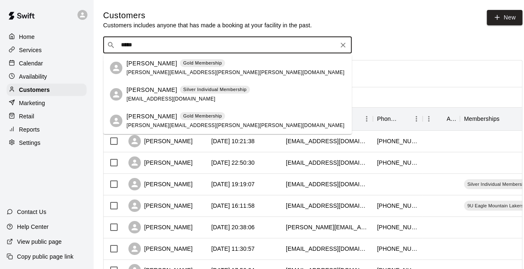
click at [159, 62] on p "[PERSON_NAME]" at bounding box center [151, 63] width 51 height 9
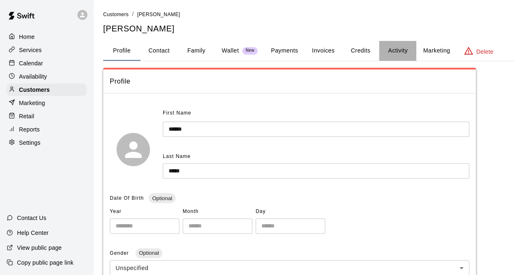
click at [393, 50] on button "Activity" at bounding box center [397, 51] width 37 height 20
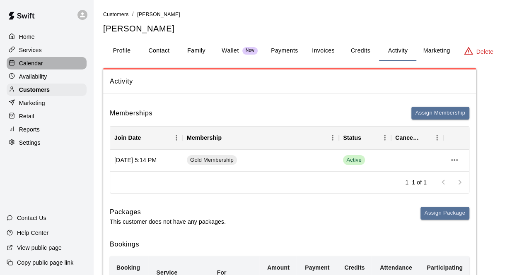
click at [51, 64] on div "Calendar" at bounding box center [47, 63] width 80 height 12
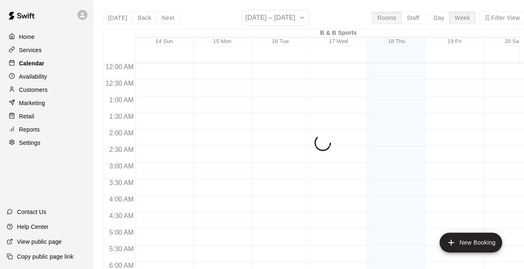
scroll to position [540, 0]
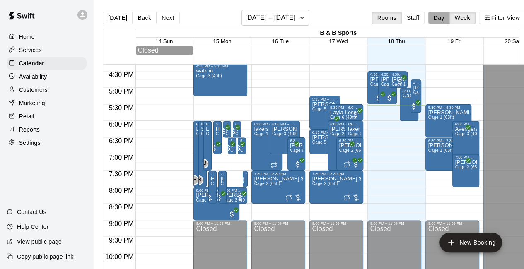
click at [445, 18] on button "Day" at bounding box center [439, 18] width 22 height 12
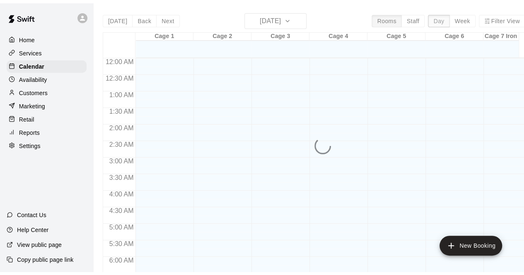
scroll to position [571, 0]
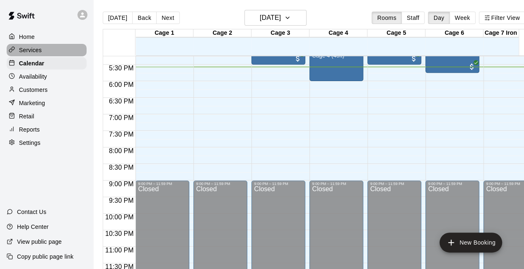
click at [55, 53] on div "Services" at bounding box center [47, 50] width 80 height 12
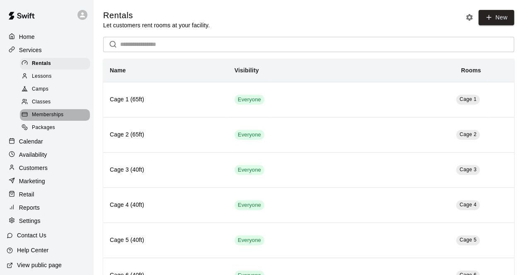
click at [63, 119] on span "Memberships" at bounding box center [47, 115] width 31 height 8
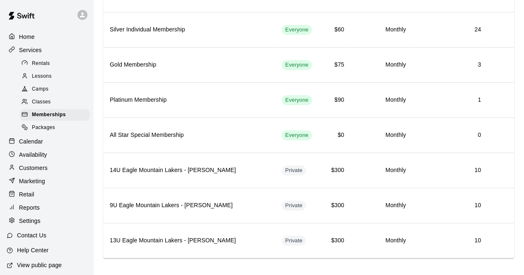
scroll to position [176, 0]
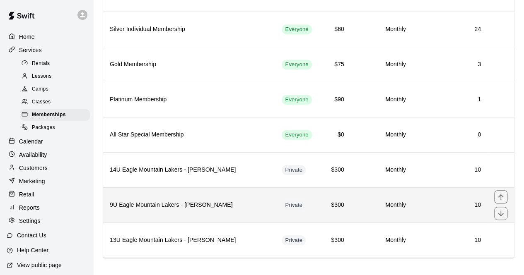
click at [266, 201] on h6 "9U Eagle Mountain Lakers - [PERSON_NAME]" at bounding box center [189, 205] width 159 height 9
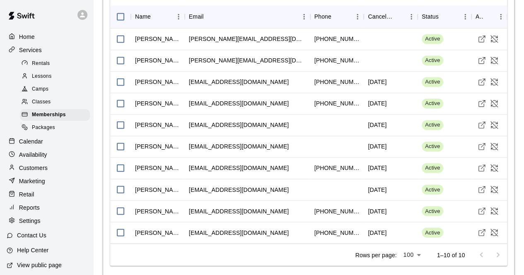
scroll to position [613, 0]
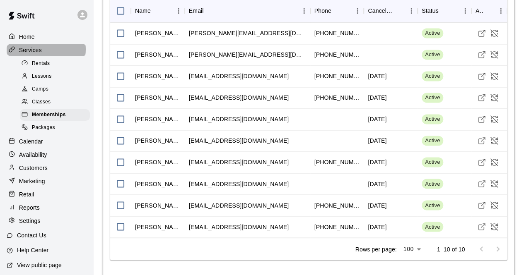
click at [46, 50] on div "Services" at bounding box center [47, 50] width 80 height 12
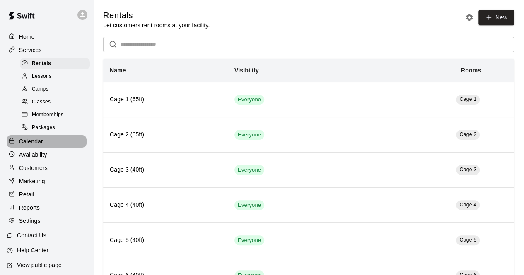
click at [47, 148] on div "Calendar" at bounding box center [47, 141] width 80 height 12
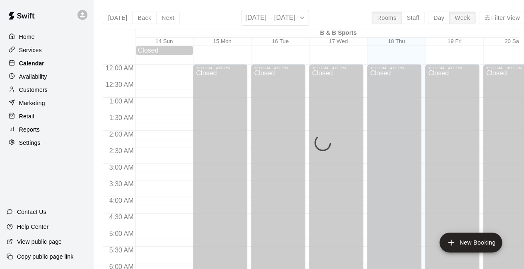
scroll to position [540, 0]
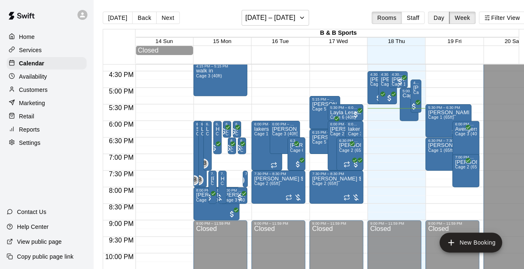
click at [445, 19] on button "Day" at bounding box center [439, 18] width 22 height 12
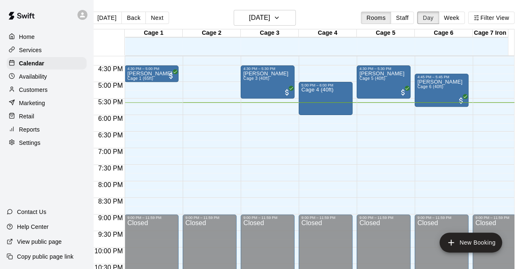
scroll to position [524, 0]
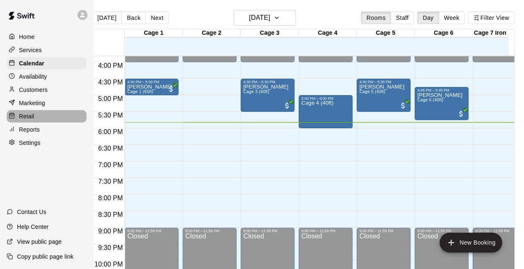
click at [40, 120] on div "Retail" at bounding box center [47, 116] width 80 height 12
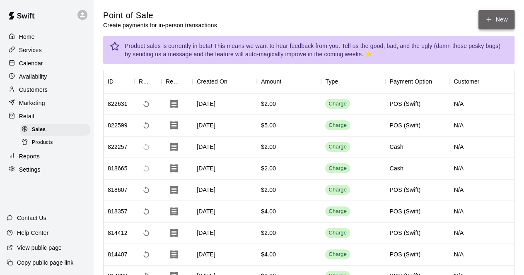
click at [496, 19] on button "New" at bounding box center [496, 19] width 36 height 19
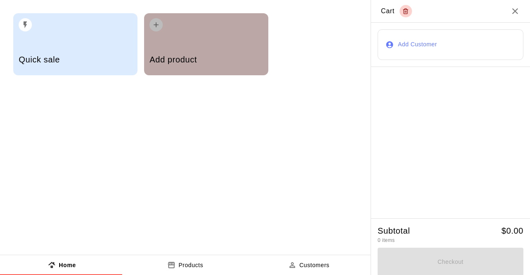
click at [215, 48] on div "Add product" at bounding box center [205, 60] width 113 height 29
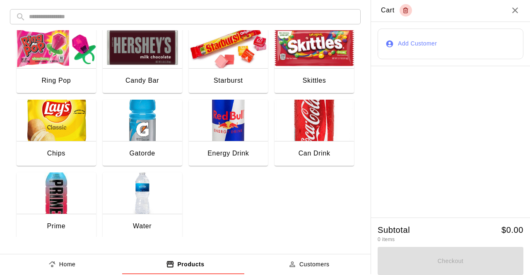
scroll to position [164, 0]
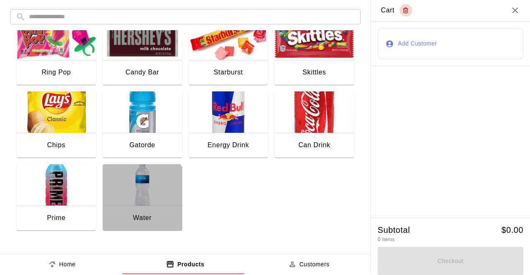
click at [128, 201] on img "button" at bounding box center [143, 184] width 80 height 41
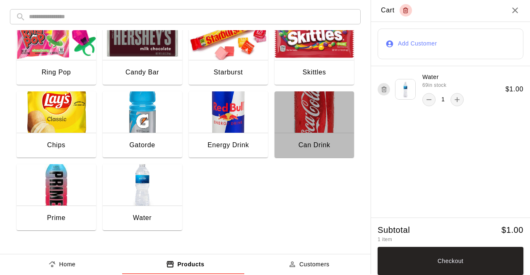
click at [306, 128] on img "button" at bounding box center [315, 112] width 80 height 41
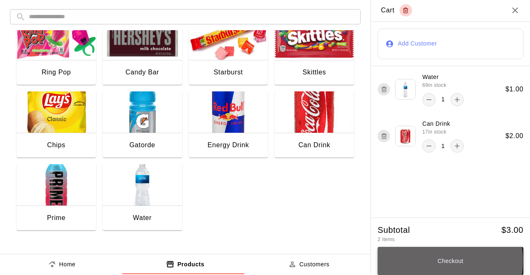
click at [436, 261] on button "Checkout" at bounding box center [451, 261] width 146 height 28
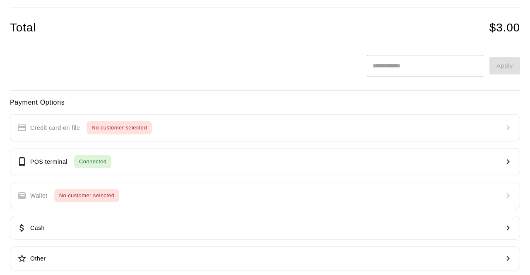
scroll to position [101, 0]
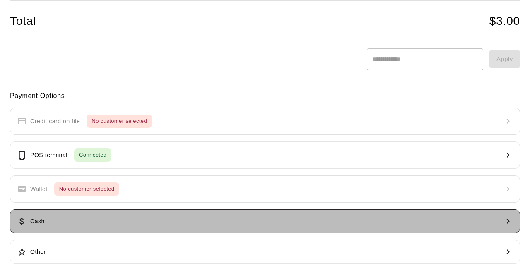
click at [279, 218] on button "Cash" at bounding box center [265, 222] width 510 height 24
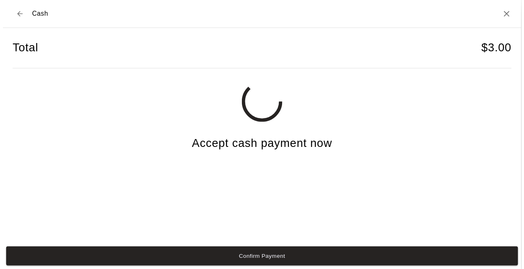
scroll to position [0, 0]
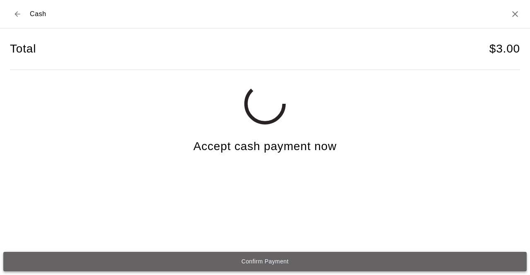
click at [256, 261] on button "Confirm Payment" at bounding box center [264, 261] width 523 height 19
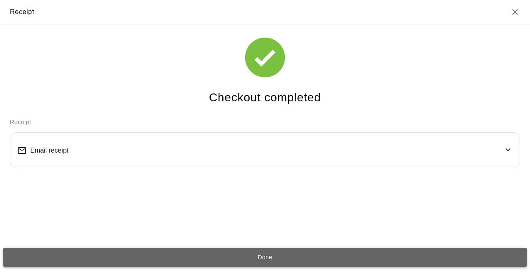
click at [266, 251] on button "Done" at bounding box center [264, 257] width 523 height 19
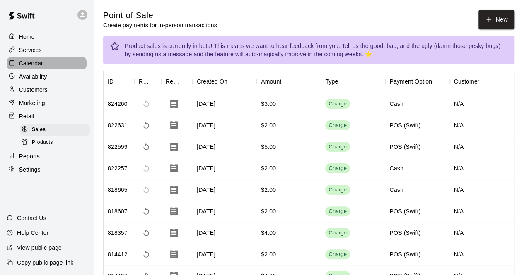
click at [47, 66] on div "Calendar" at bounding box center [47, 63] width 80 height 12
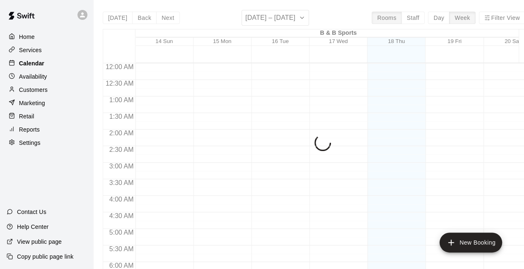
scroll to position [540, 0]
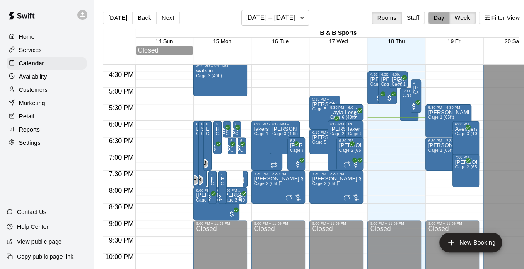
click at [444, 21] on button "Day" at bounding box center [439, 18] width 22 height 12
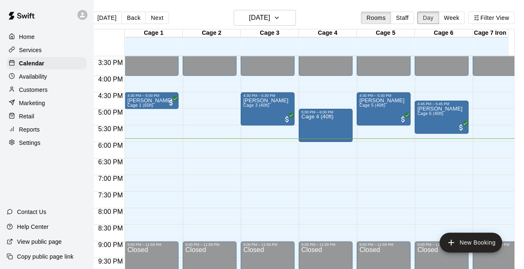
scroll to position [508, 0]
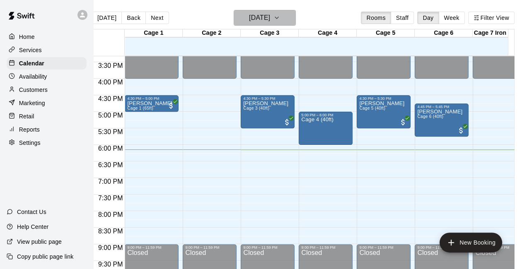
click at [280, 19] on icon "button" at bounding box center [276, 18] width 7 height 10
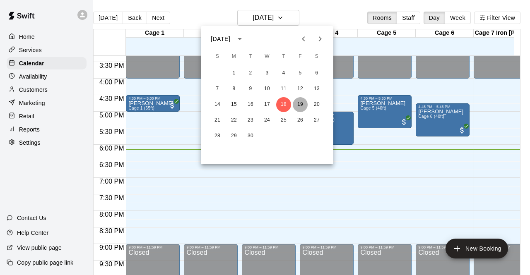
click at [301, 106] on button "19" at bounding box center [300, 104] width 15 height 15
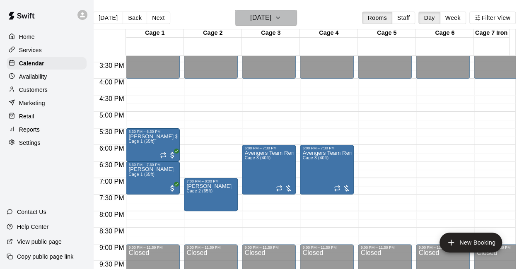
click at [281, 19] on icon "button" at bounding box center [278, 18] width 7 height 10
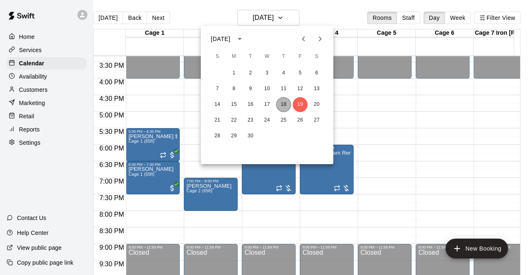
click at [282, 107] on button "18" at bounding box center [283, 104] width 15 height 15
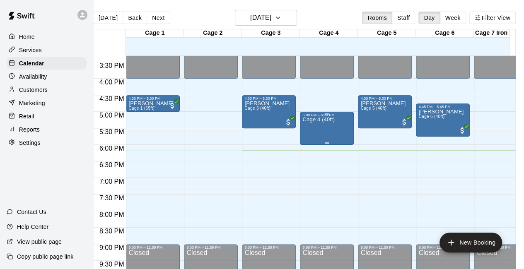
click at [318, 128] on div "Cage 4 (40ft)" at bounding box center [318, 251] width 32 height 269
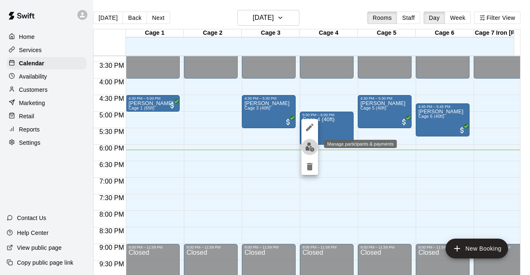
click at [310, 146] on img "edit" at bounding box center [310, 147] width 10 height 10
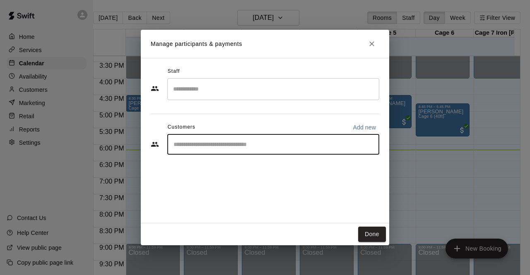
click at [211, 145] on input "Start typing to search customers..." at bounding box center [273, 144] width 205 height 8
type input "***"
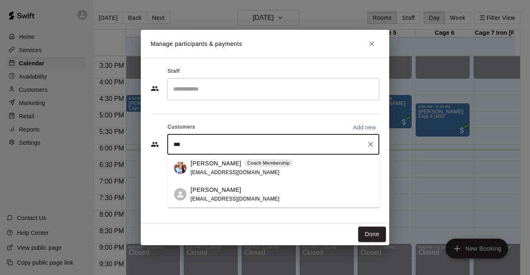
click at [200, 163] on p "[PERSON_NAME]" at bounding box center [215, 163] width 51 height 9
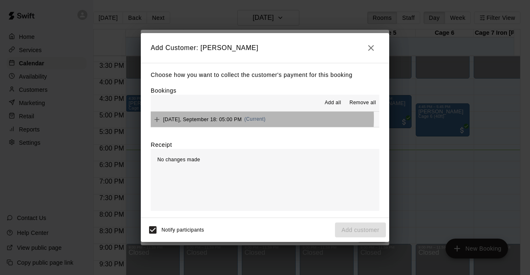
click at [219, 119] on span "[DATE], September 18: 05:00 PM" at bounding box center [202, 119] width 79 height 6
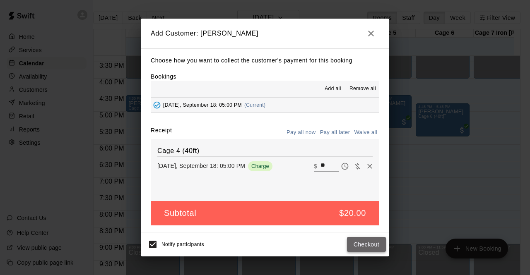
click at [367, 245] on button "Checkout" at bounding box center [366, 244] width 39 height 15
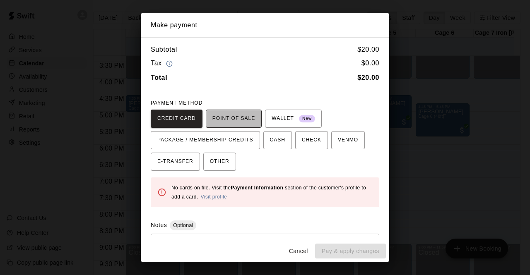
click at [238, 116] on span "POINT OF SALE" at bounding box center [233, 118] width 43 height 13
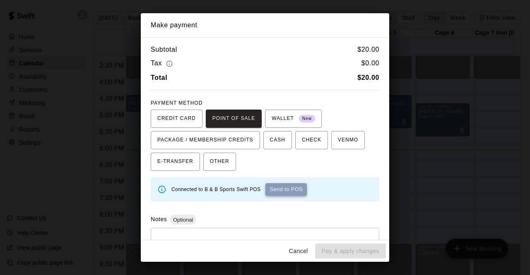
click at [283, 190] on button "Send to POS" at bounding box center [285, 189] width 41 height 12
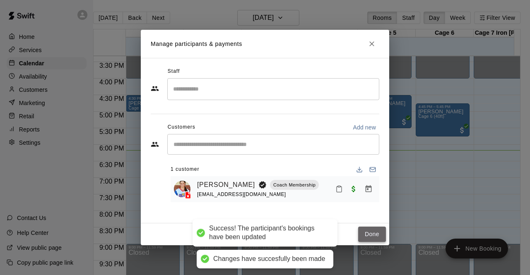
click at [369, 232] on button "Done" at bounding box center [372, 234] width 28 height 15
